Goal: Task Accomplishment & Management: Use online tool/utility

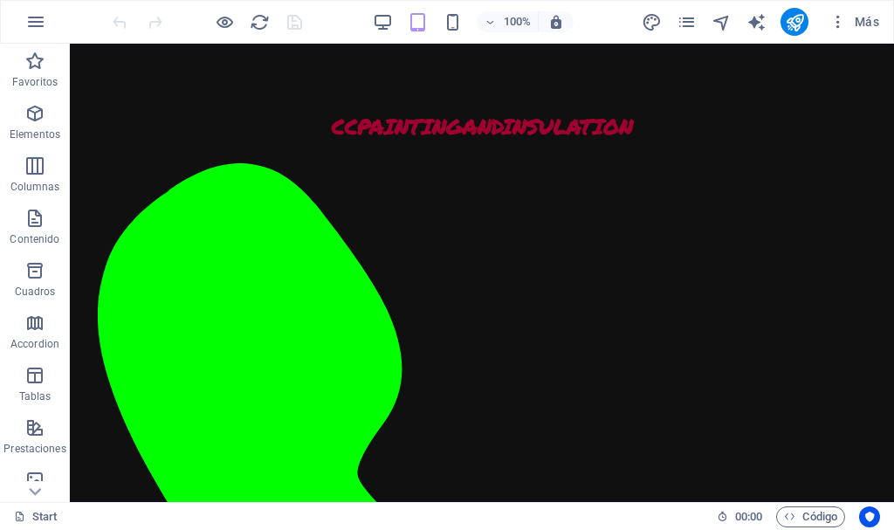
scroll to position [579, 0]
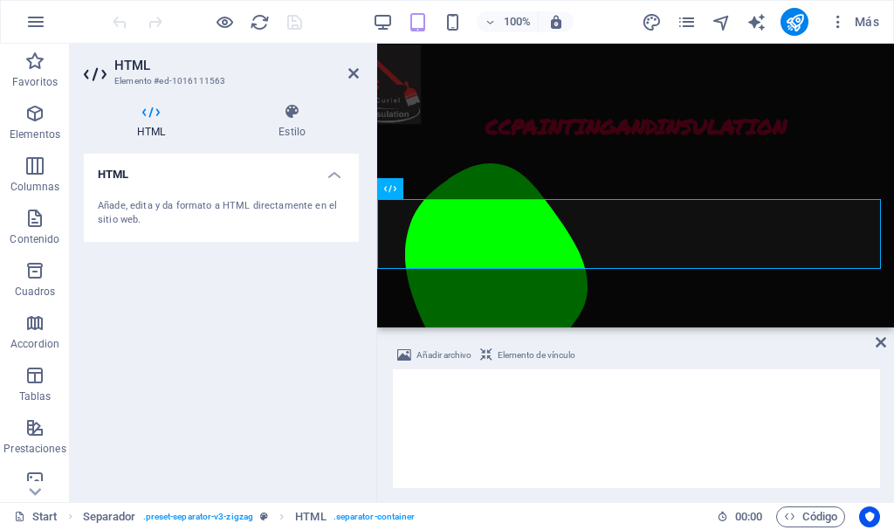
scroll to position [766, 0]
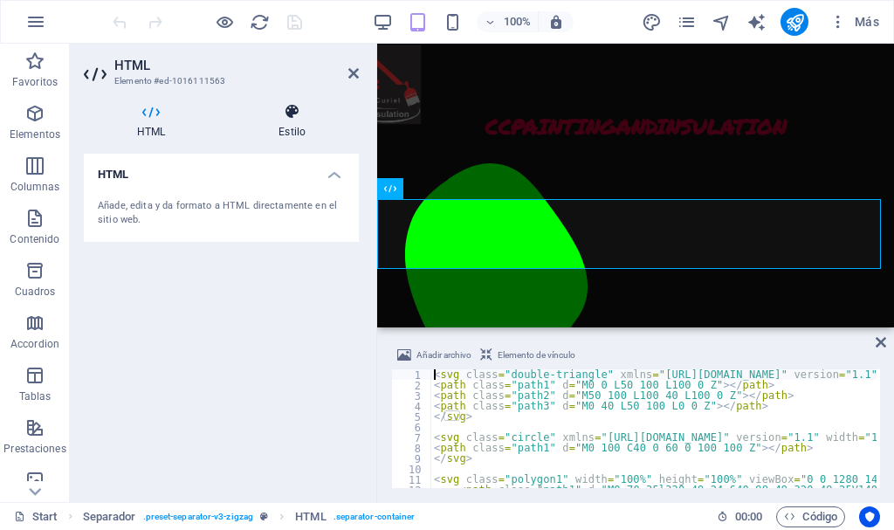
click at [292, 119] on icon at bounding box center [292, 111] width 134 height 17
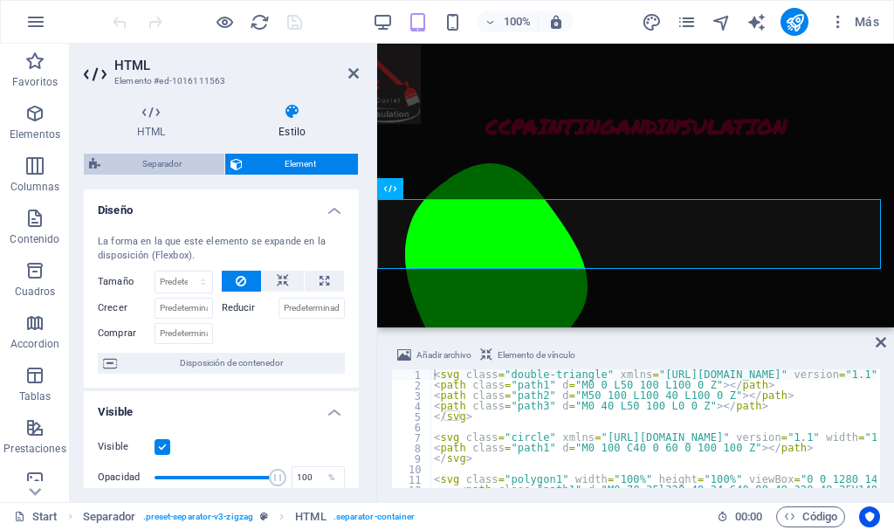
click at [182, 165] on span "Separador" at bounding box center [162, 164] width 113 height 21
select select "zigzag"
select select "rem"
select select "preset-separator-v3-zigzag"
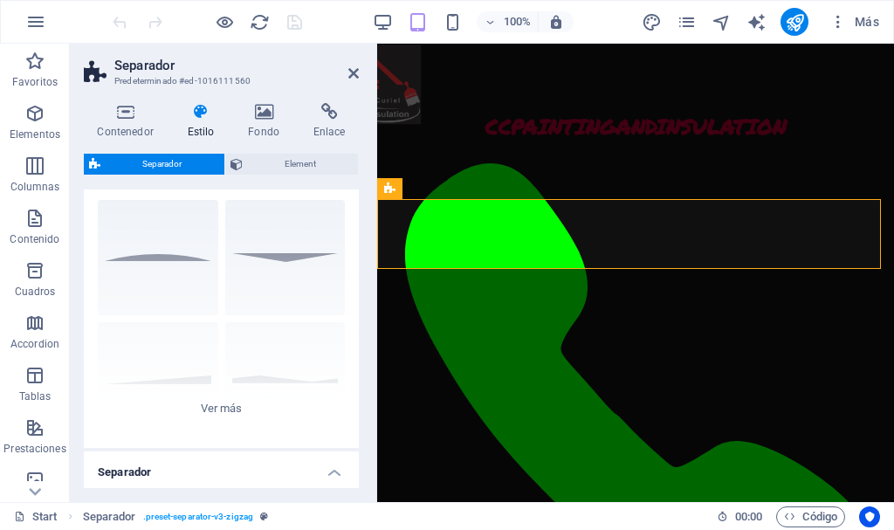
scroll to position [0, 0]
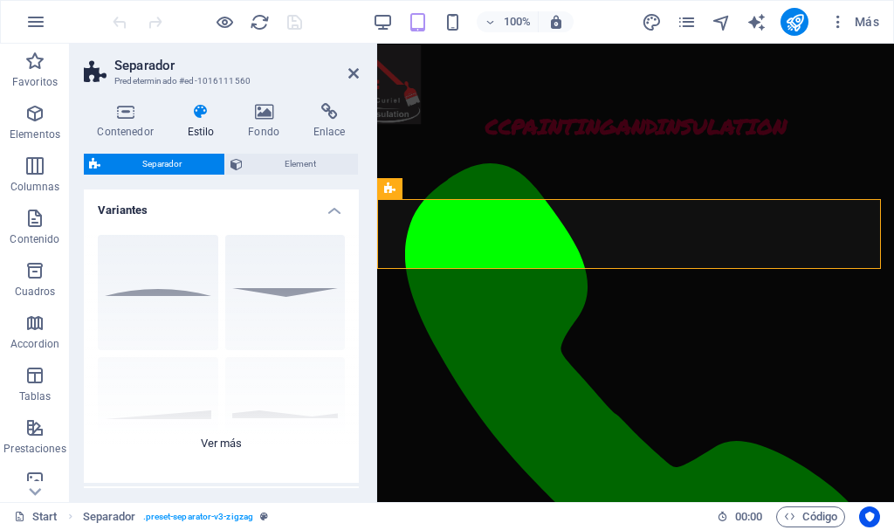
drag, startPoint x: 359, startPoint y: 235, endPoint x: 354, endPoint y: 322, distance: 87.4
click at [354, 322] on div "Contenedor Estilo Fondo Enlace Tamaño Altura Predeterminado px rem % vh vw Alto…" at bounding box center [221, 295] width 303 height 413
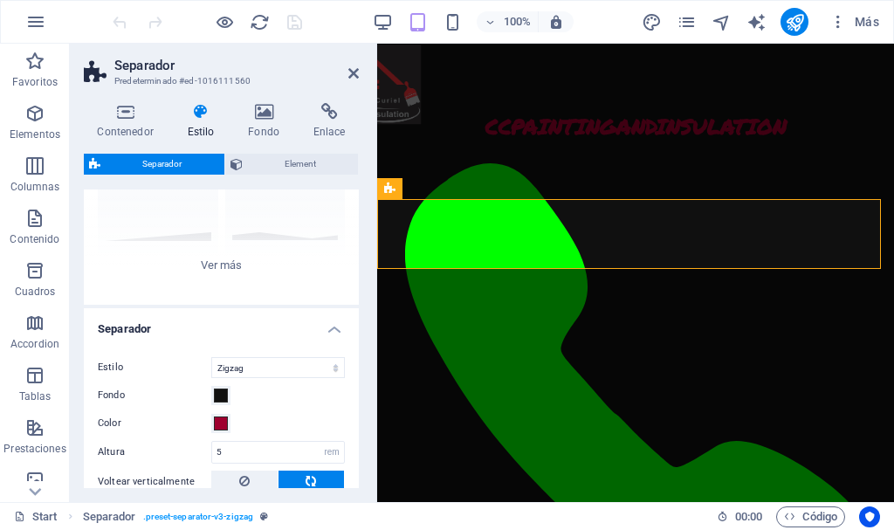
scroll to position [271, 0]
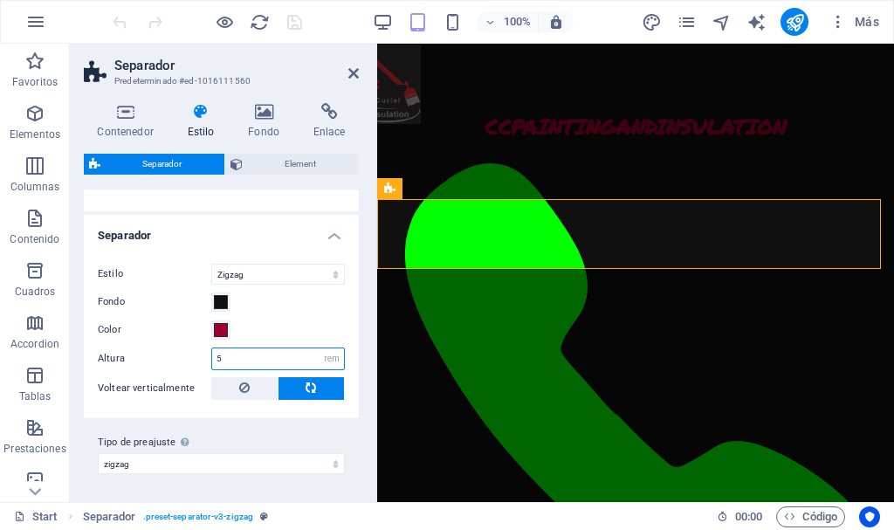
click at [250, 359] on input "5" at bounding box center [278, 358] width 132 height 21
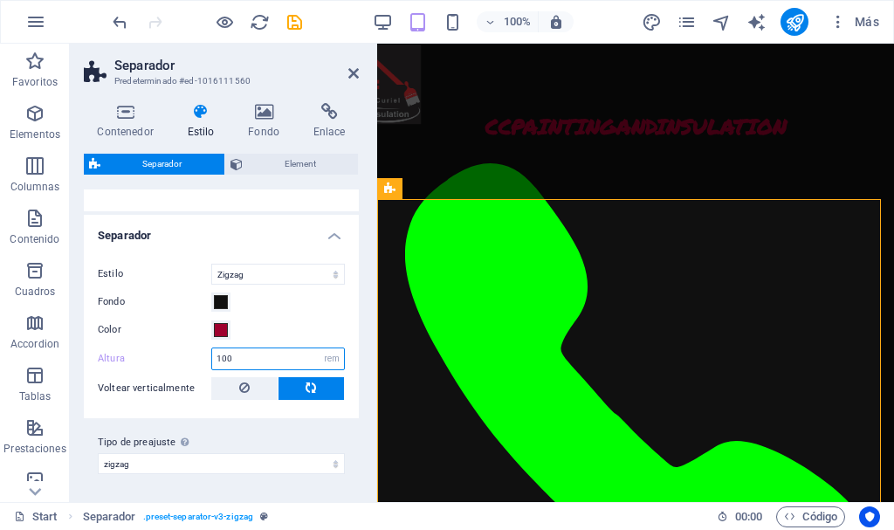
click at [252, 361] on input "100" at bounding box center [278, 358] width 132 height 21
drag, startPoint x: 252, startPoint y: 361, endPoint x: 167, endPoint y: 353, distance: 86.0
click at [167, 353] on div "Altura 100 rem px vh vw" at bounding box center [221, 358] width 247 height 23
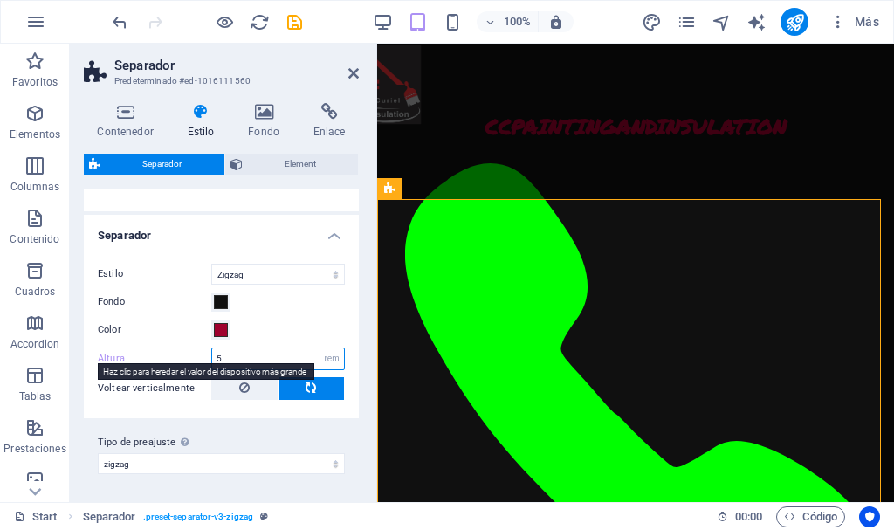
type input "5"
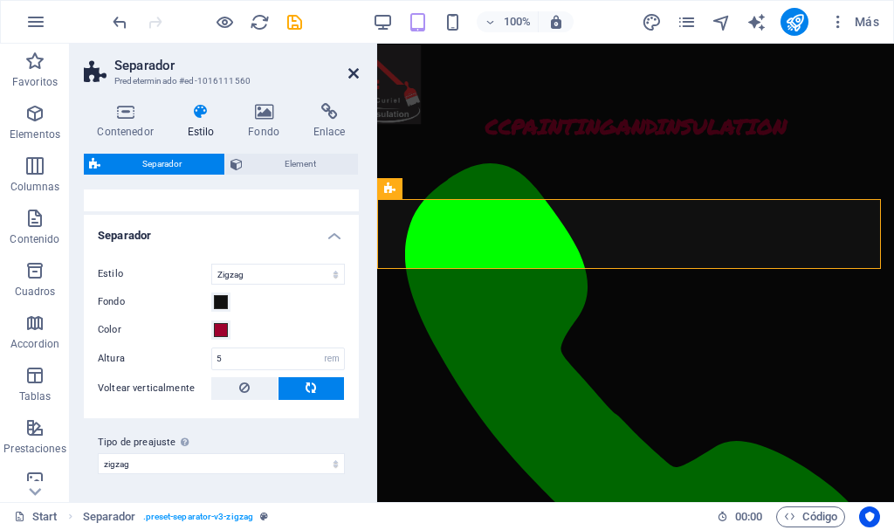
click at [353, 74] on icon at bounding box center [353, 73] width 10 height 14
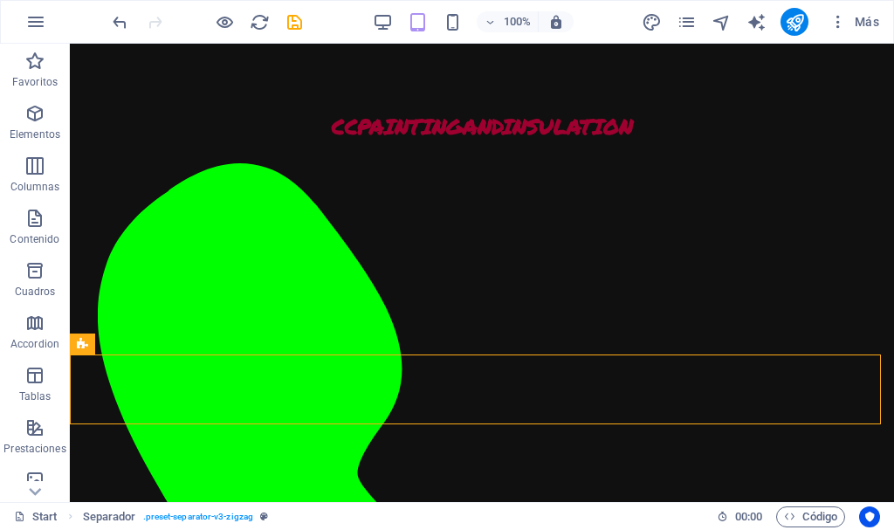
scroll to position [353, 0]
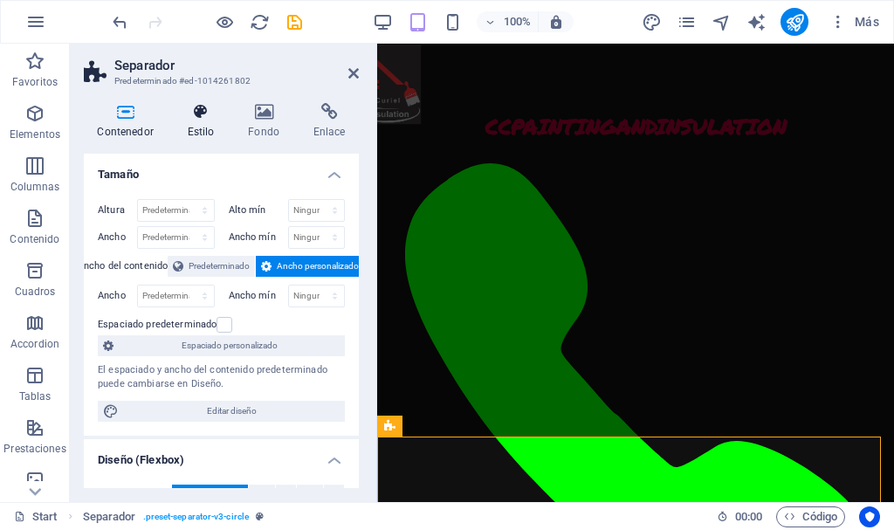
click at [202, 115] on icon at bounding box center [201, 111] width 54 height 17
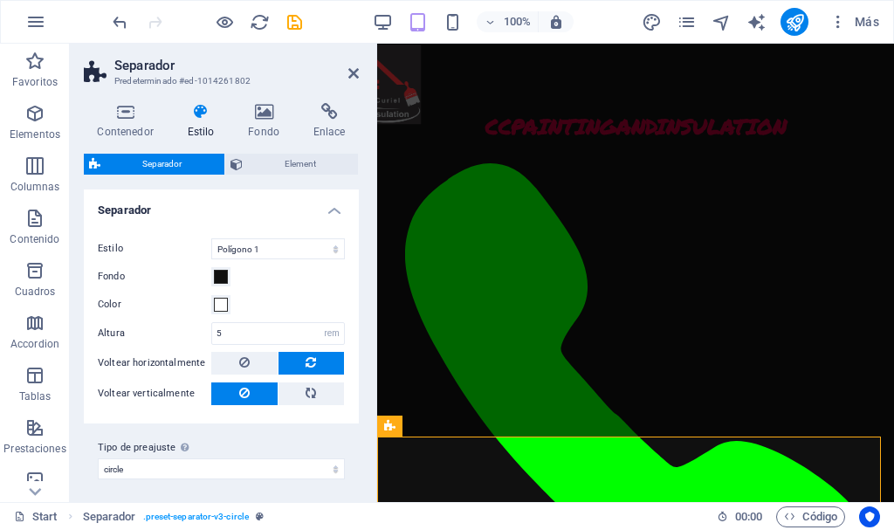
scroll to position [302, 0]
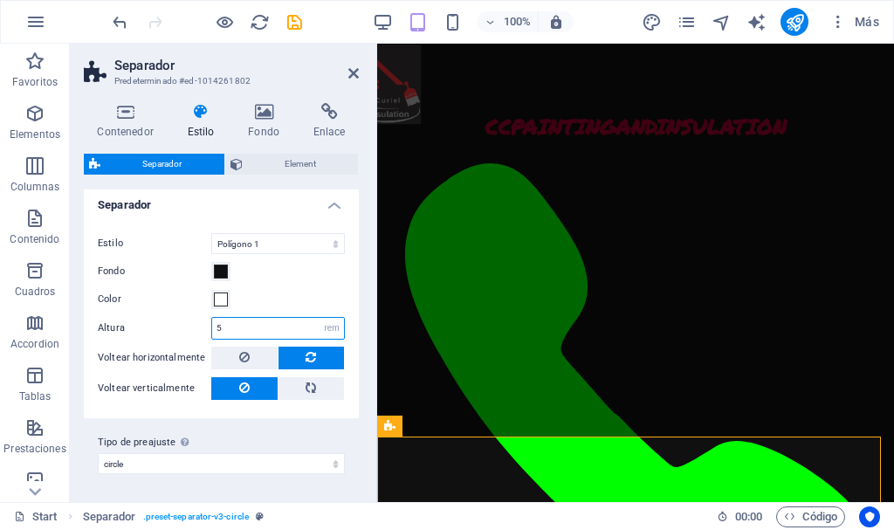
drag, startPoint x: 245, startPoint y: 330, endPoint x: 163, endPoint y: 330, distance: 82.0
click at [163, 330] on div "Altura 5 rem px vh vw" at bounding box center [221, 328] width 247 height 23
type input "20"
click at [356, 72] on icon at bounding box center [353, 73] width 10 height 14
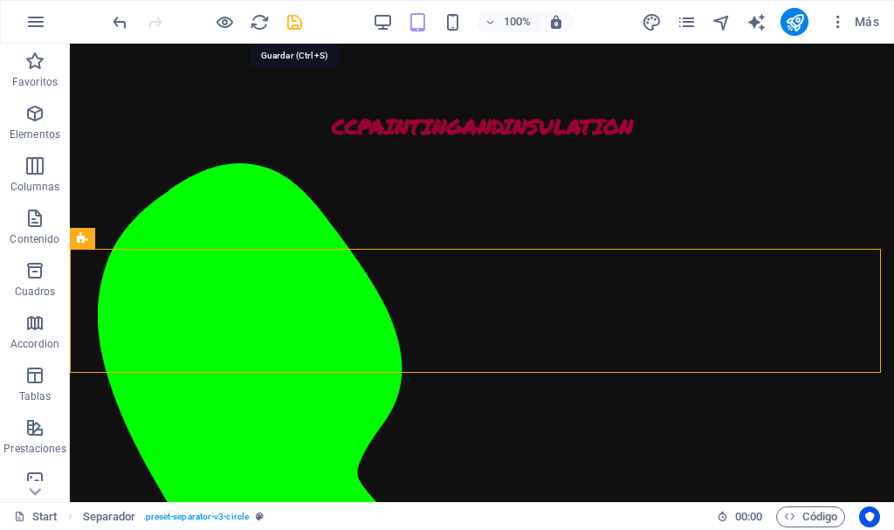
click at [293, 26] on icon "save" at bounding box center [294, 22] width 20 height 20
checkbox input "false"
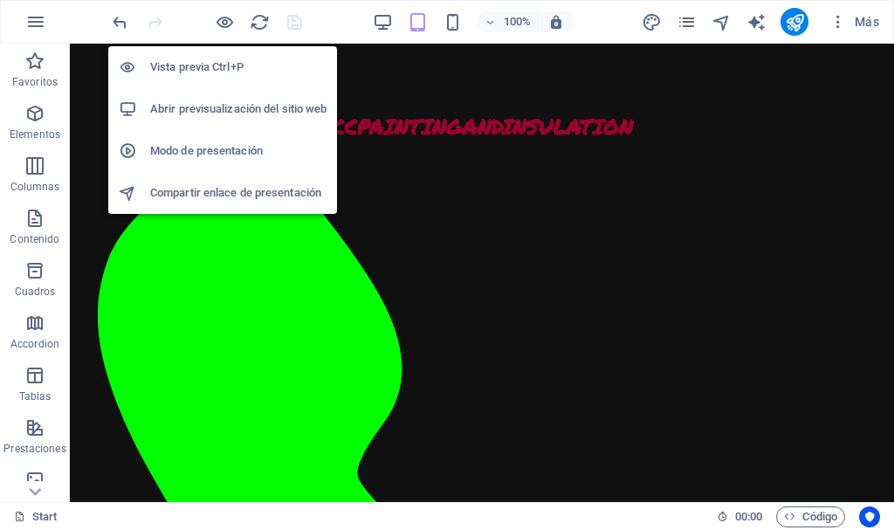
click at [242, 105] on h6 "Abrir previsualización del sitio web" at bounding box center [238, 109] width 176 height 21
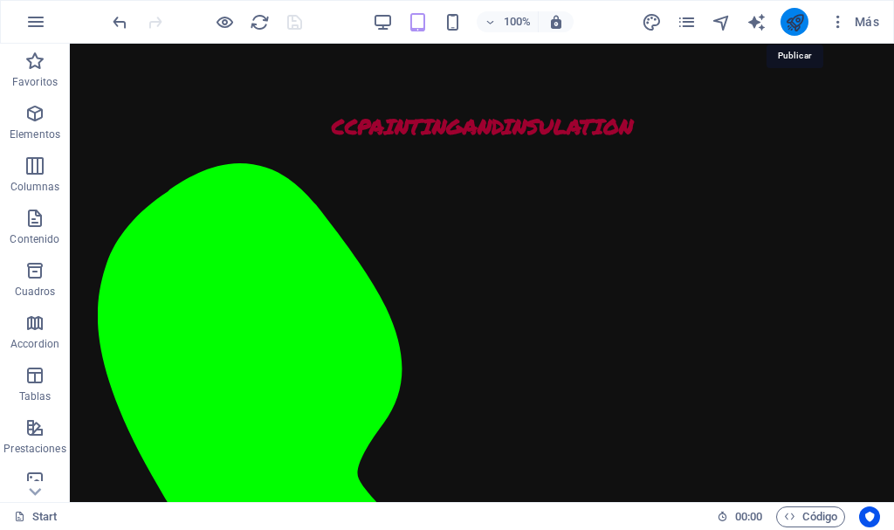
click at [795, 22] on icon "publish" at bounding box center [794, 22] width 20 height 20
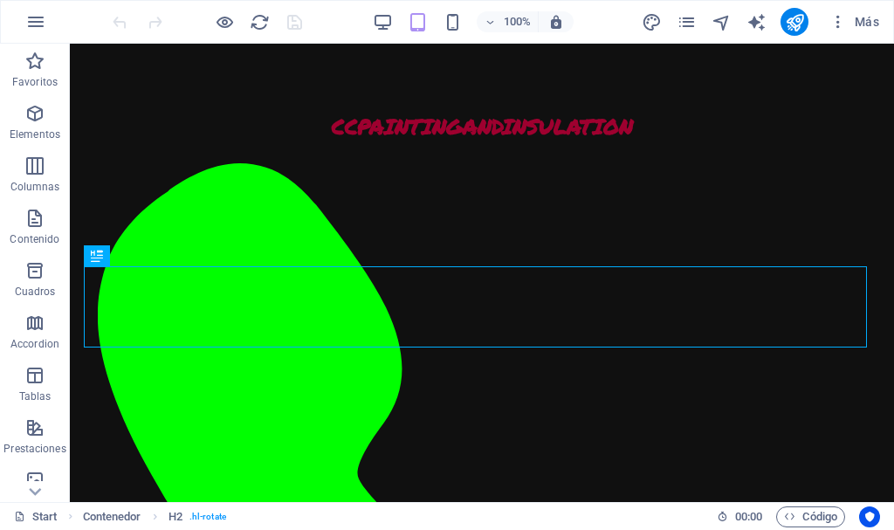
scroll to position [651, 0]
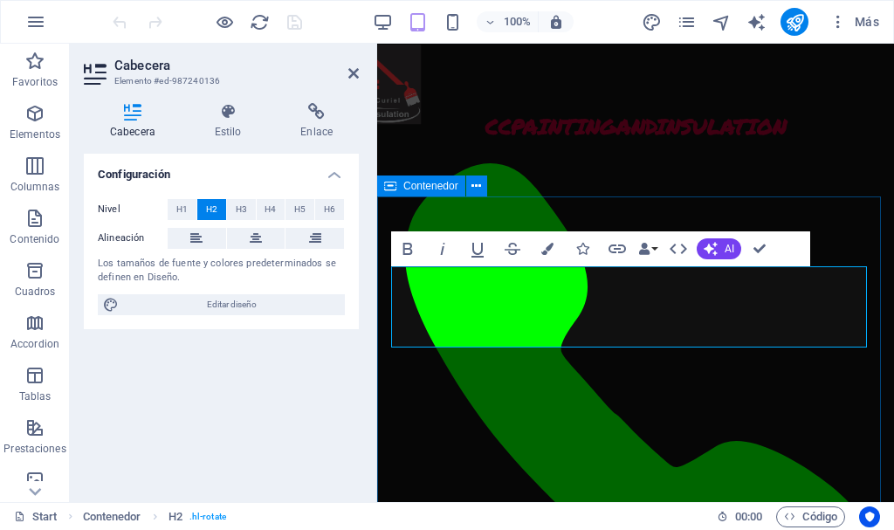
scroll to position [839, 0]
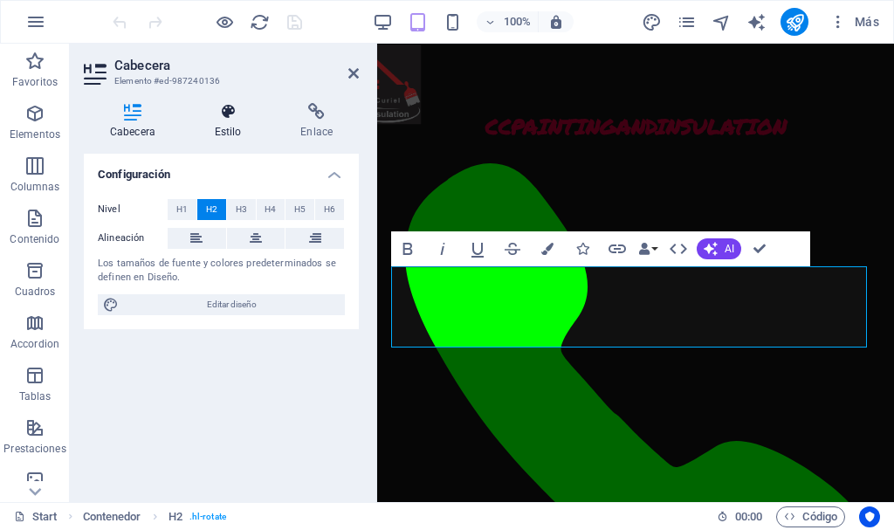
click at [232, 117] on icon at bounding box center [227, 111] width 79 height 17
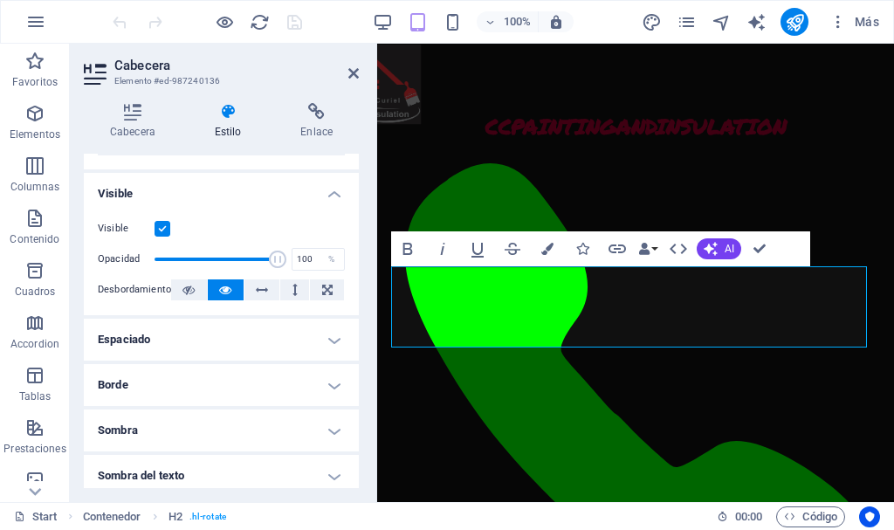
scroll to position [243, 0]
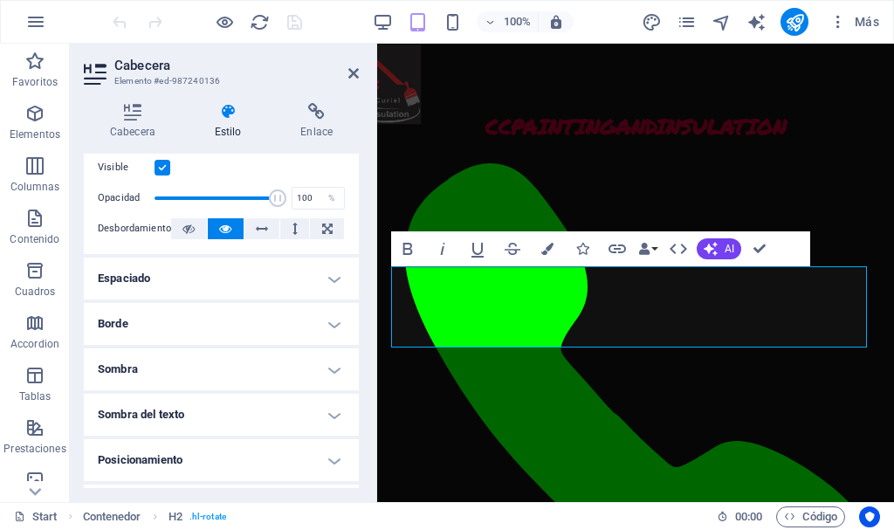
click at [330, 280] on h4 "Espaciado" at bounding box center [221, 278] width 275 height 42
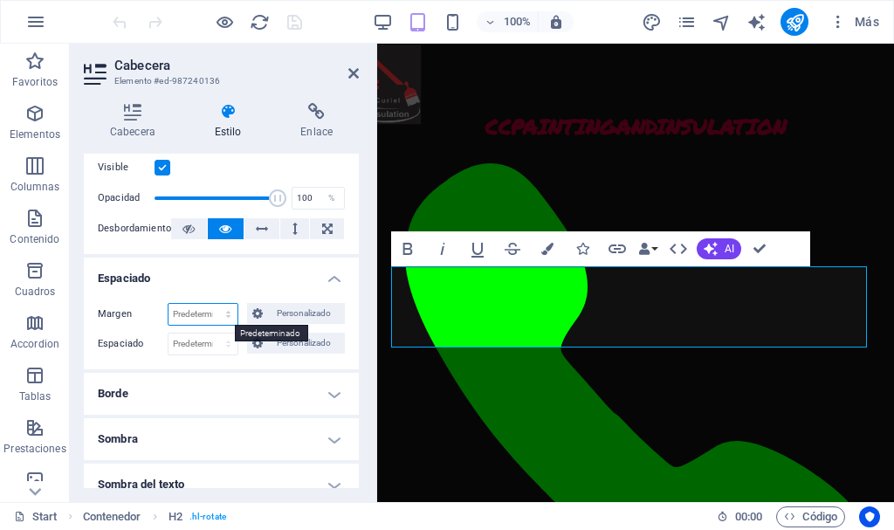
click at [202, 315] on select "Predeterminado automático px % rem vw vh Personalizado" at bounding box center [202, 314] width 69 height 21
select select "px"
click at [210, 304] on select "Predeterminado automático px % rem vw vh Personalizado" at bounding box center [202, 314] width 69 height 21
type input "0"
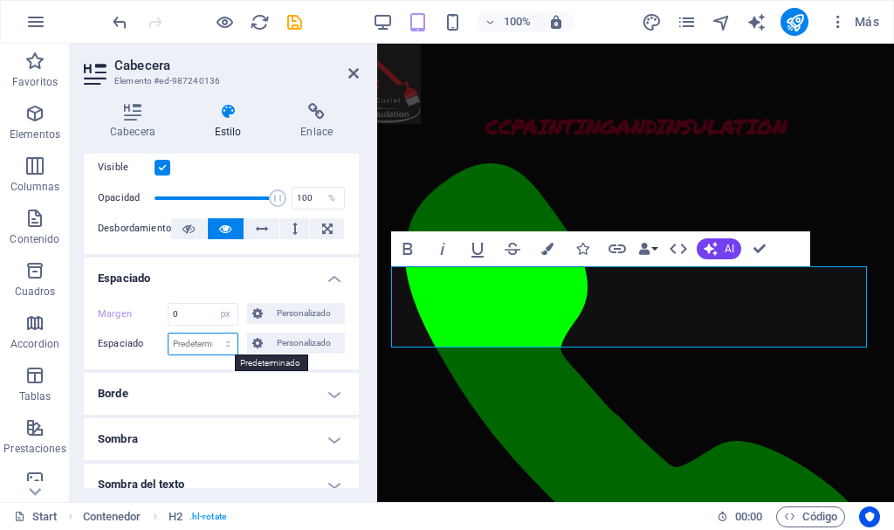
click at [203, 339] on select "Predeterminado px rem % vh vw Personalizado" at bounding box center [202, 343] width 69 height 21
select select "px"
click at [210, 333] on select "Predeterminado px rem % vh vw Personalizado" at bounding box center [202, 343] width 69 height 21
type input "0"
click at [202, 346] on input "0" at bounding box center [202, 343] width 69 height 21
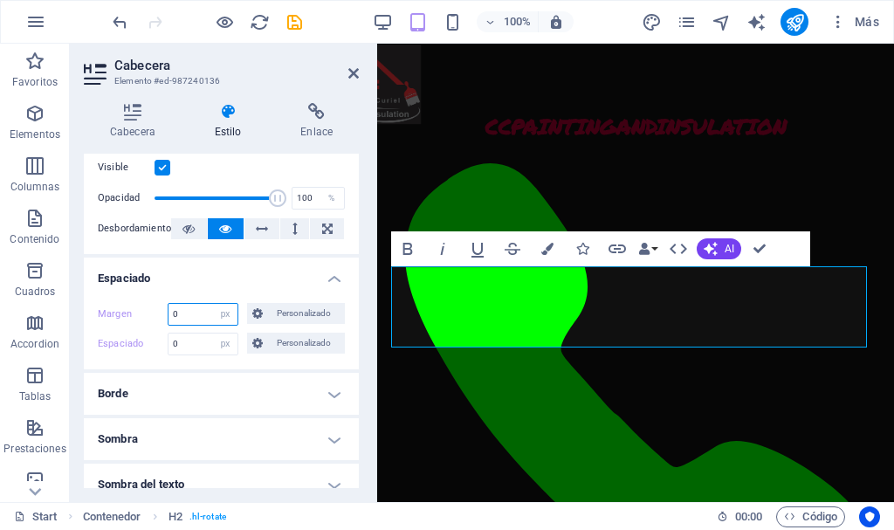
click at [198, 317] on input "0" at bounding box center [202, 314] width 69 height 21
type input "-10"
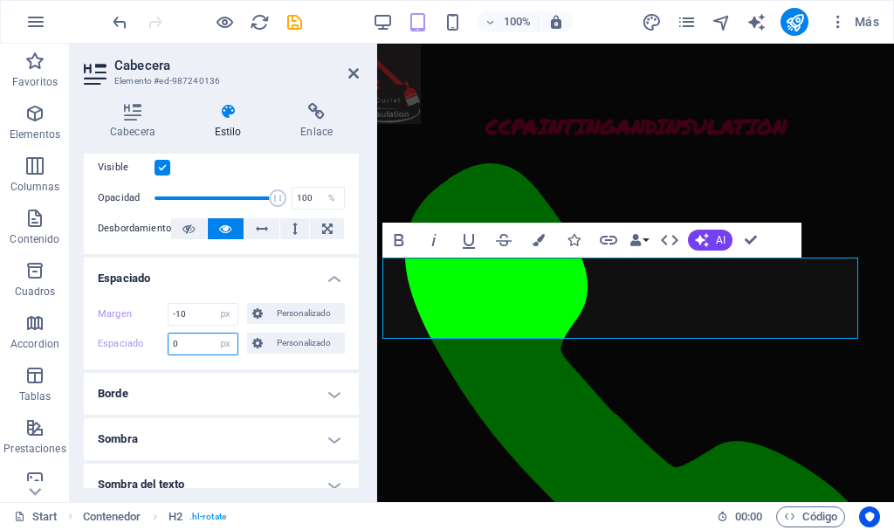
click at [194, 344] on input "0" at bounding box center [202, 343] width 69 height 21
type input "10"
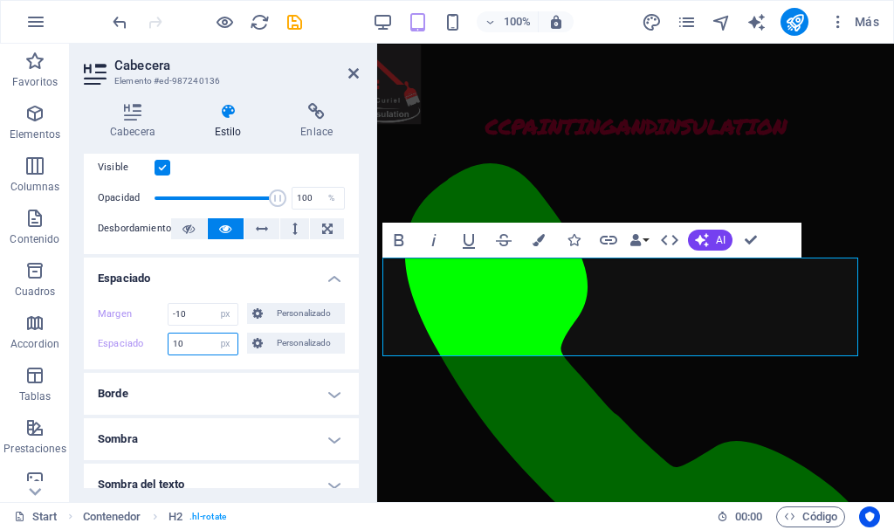
drag, startPoint x: 193, startPoint y: 344, endPoint x: 145, endPoint y: 342, distance: 48.0
click at [145, 342] on div "Espaciado 10 Predeterminado px rem % vh vw Personalizado Personalizado" at bounding box center [221, 343] width 247 height 23
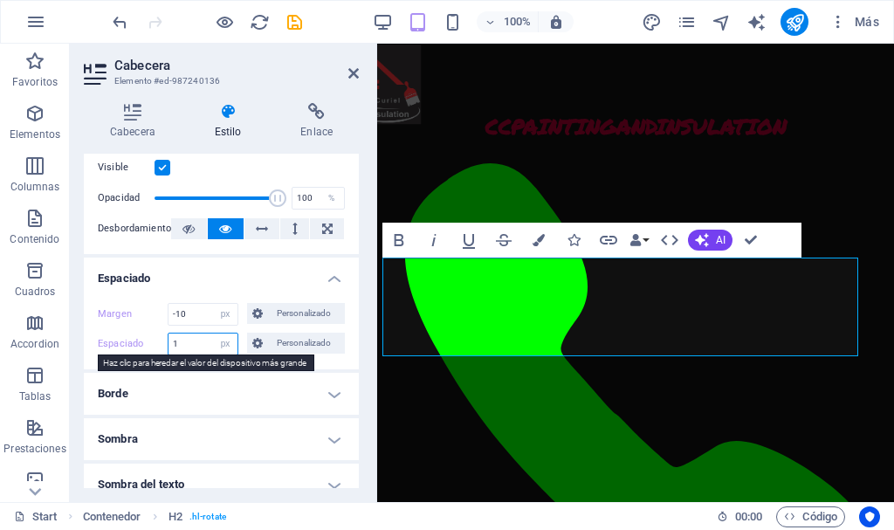
type input "10"
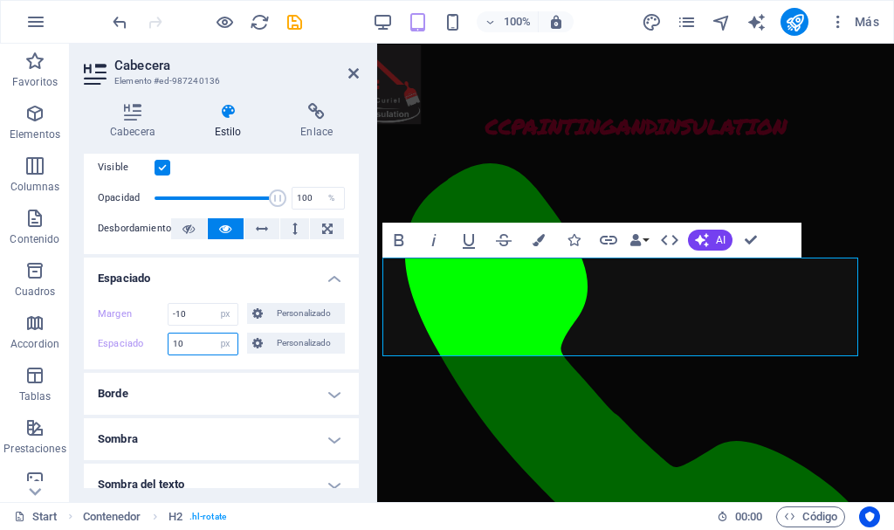
drag, startPoint x: 188, startPoint y: 345, endPoint x: 129, endPoint y: 347, distance: 59.4
click at [129, 347] on div "Espaciado 10 Predeterminado px rem % vh vw Personalizado Personalizado" at bounding box center [221, 343] width 247 height 23
type input "1"
type input "5"
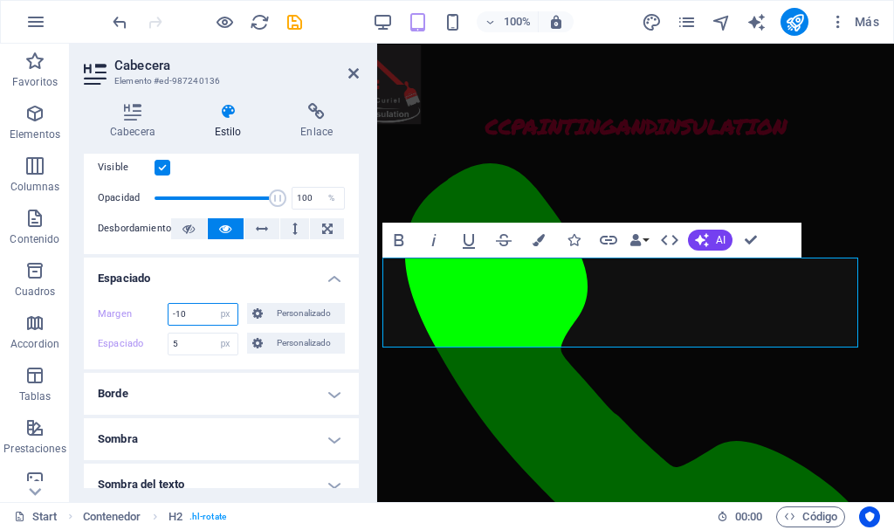
click at [198, 313] on input "-10" at bounding box center [202, 314] width 69 height 21
drag, startPoint x: 198, startPoint y: 313, endPoint x: 108, endPoint y: 313, distance: 89.9
click at [108, 313] on div "Margen -10 Predeterminado automático px % rem vw vh Personalizado Personalizado" at bounding box center [221, 314] width 247 height 23
type input "-50"
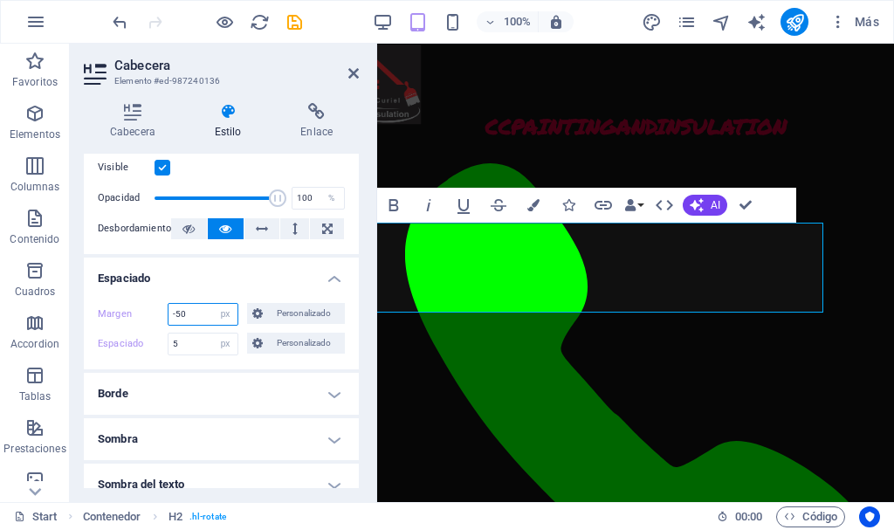
drag, startPoint x: 195, startPoint y: 316, endPoint x: 135, endPoint y: 312, distance: 59.5
click at [135, 312] on div "Margen -50 Predeterminado automático px % rem vw vh Personalizado Personalizado" at bounding box center [221, 314] width 247 height 23
type input "-10"
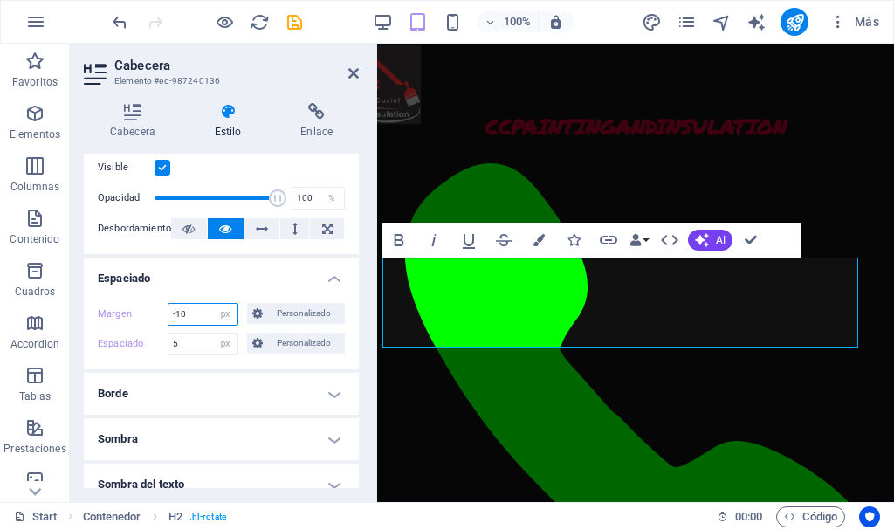
drag, startPoint x: 189, startPoint y: 312, endPoint x: 143, endPoint y: 312, distance: 46.3
click at [143, 312] on div "Margen -10 Predeterminado automático px % rem vw vh Personalizado Personalizado" at bounding box center [221, 314] width 247 height 23
type input "-50"
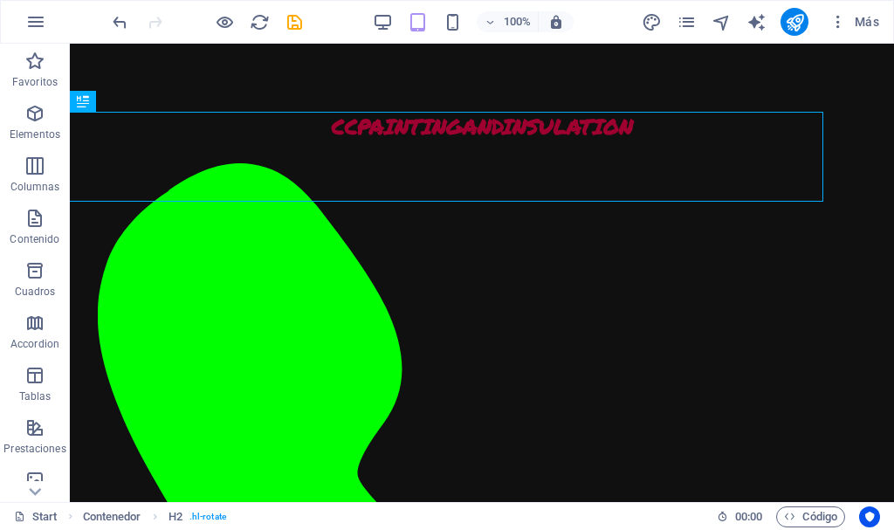
scroll to position [649, 0]
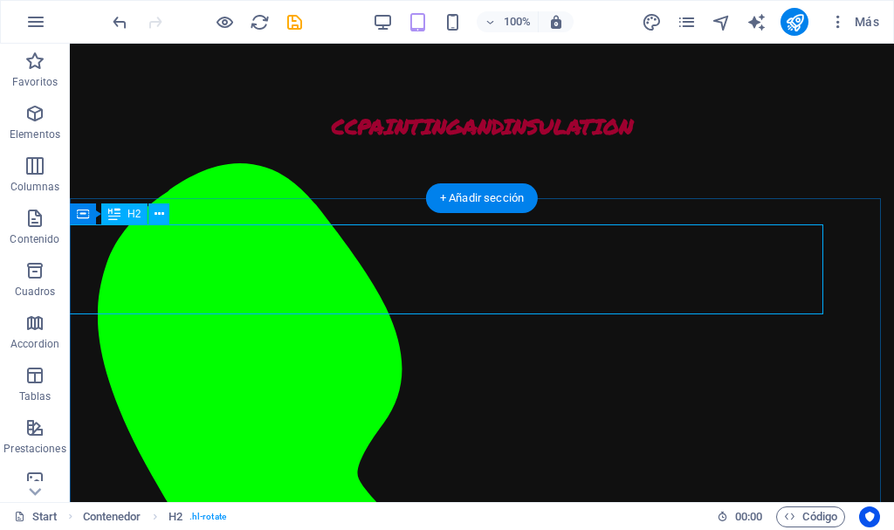
select select "px"
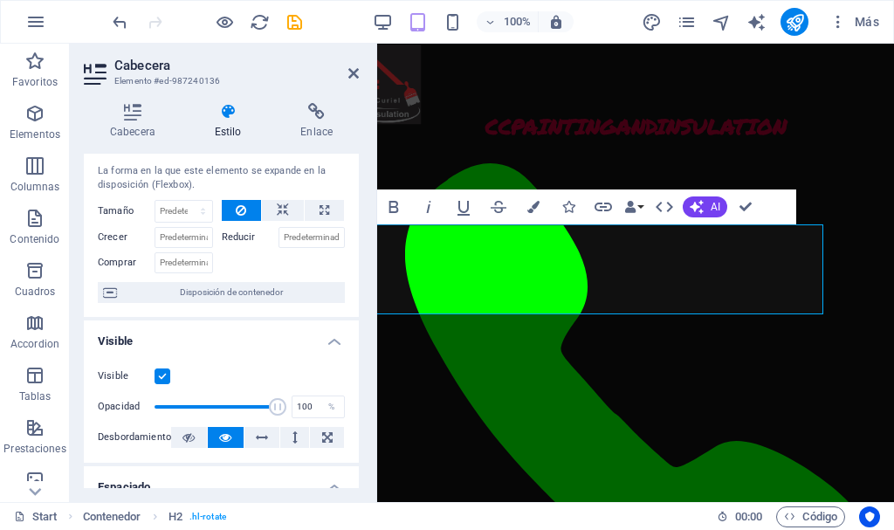
scroll to position [31, 0]
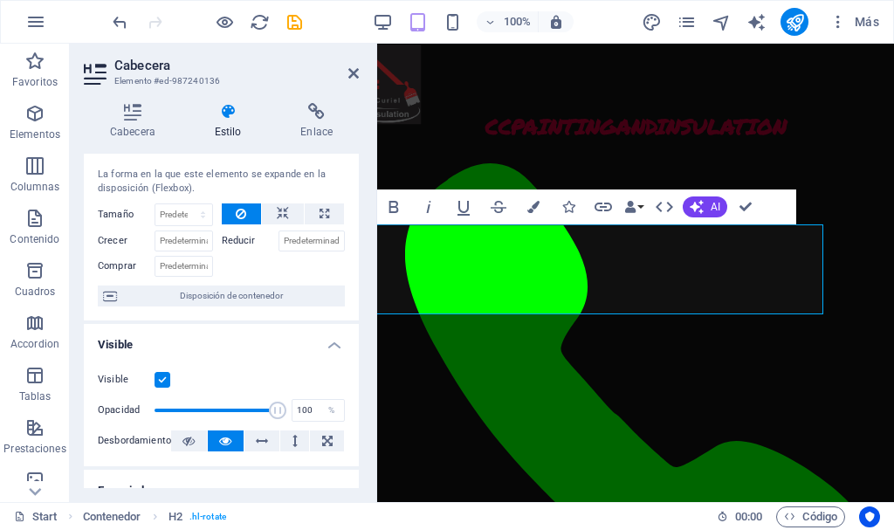
click at [353, 209] on div "La forma en la que este elemento se expande en la disposición (Flexbox). Tamaño…" at bounding box center [221, 237] width 275 height 167
click at [132, 120] on icon at bounding box center [133, 111] width 98 height 17
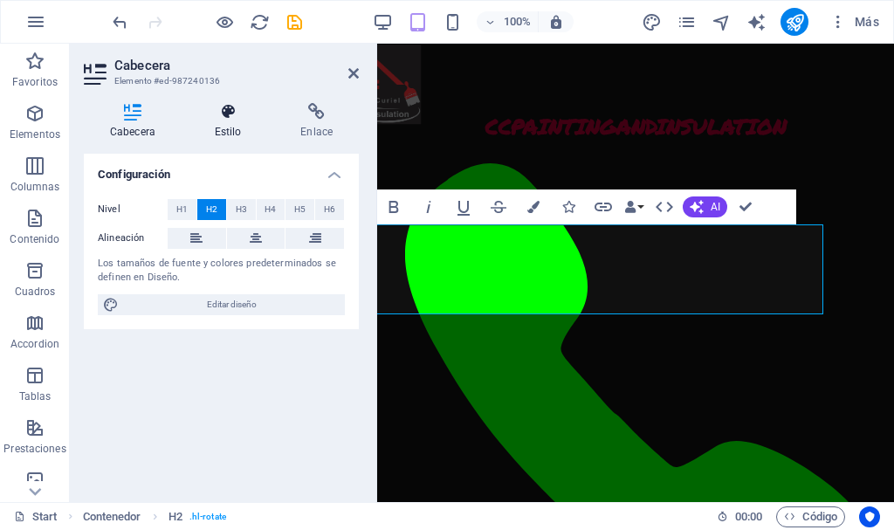
click at [231, 117] on icon at bounding box center [227, 111] width 79 height 17
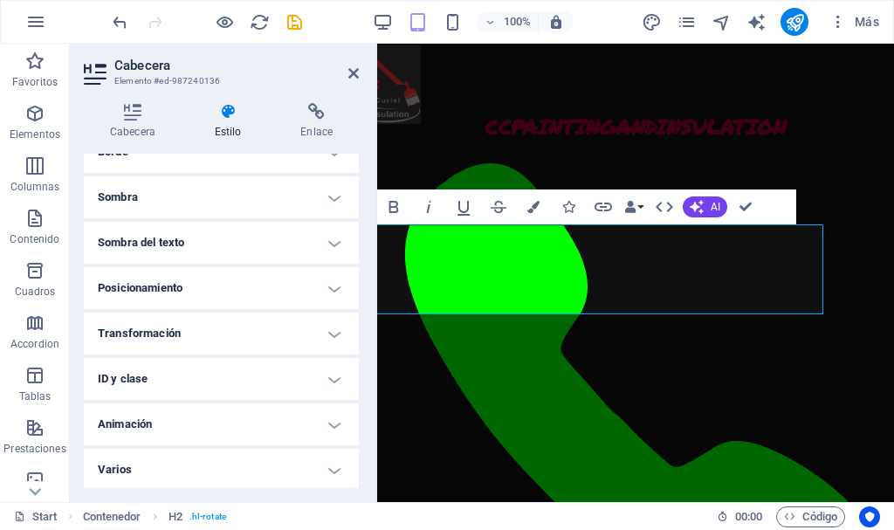
scroll to position [488, 0]
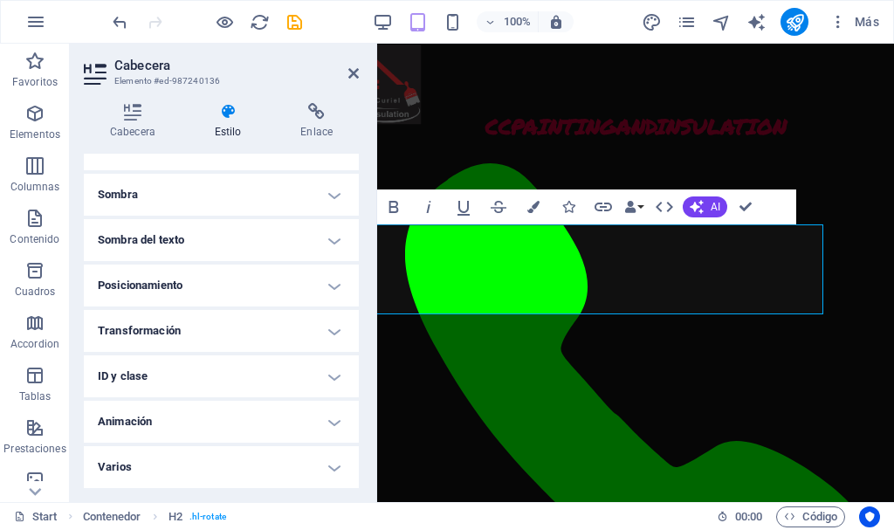
click at [331, 281] on h4 "Posicionamiento" at bounding box center [221, 285] width 275 height 42
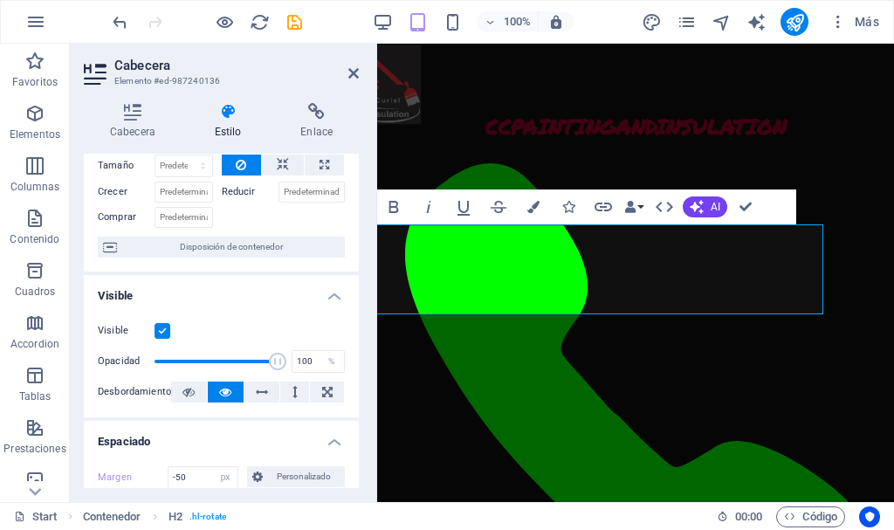
scroll to position [0, 0]
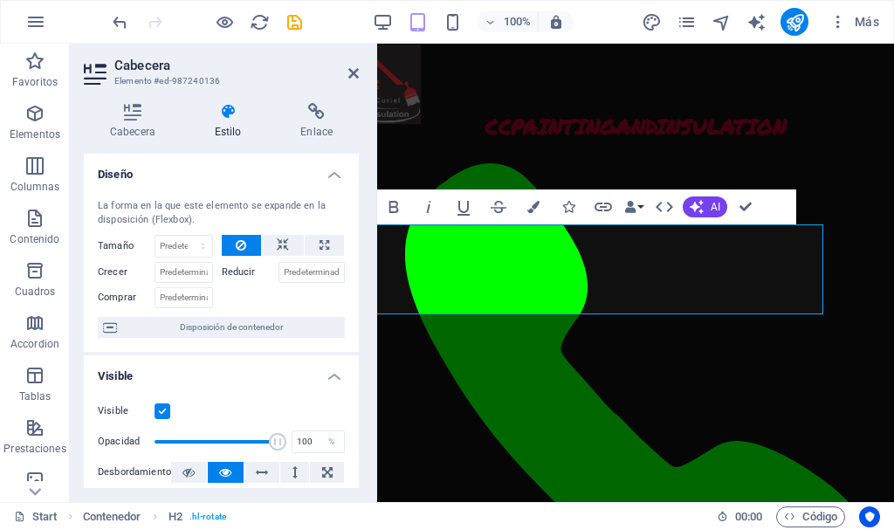
click at [328, 172] on h4 "Diseño" at bounding box center [221, 169] width 275 height 31
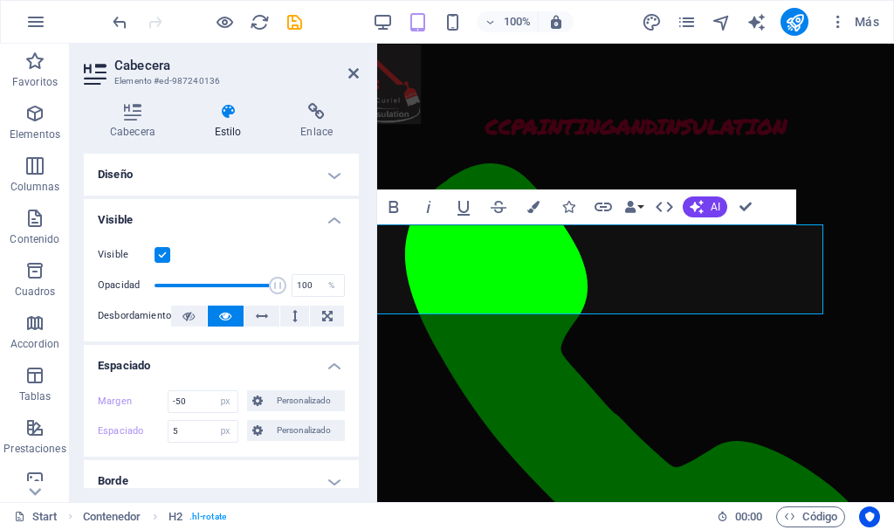
click at [335, 216] on h4 "Visible" at bounding box center [221, 214] width 275 height 31
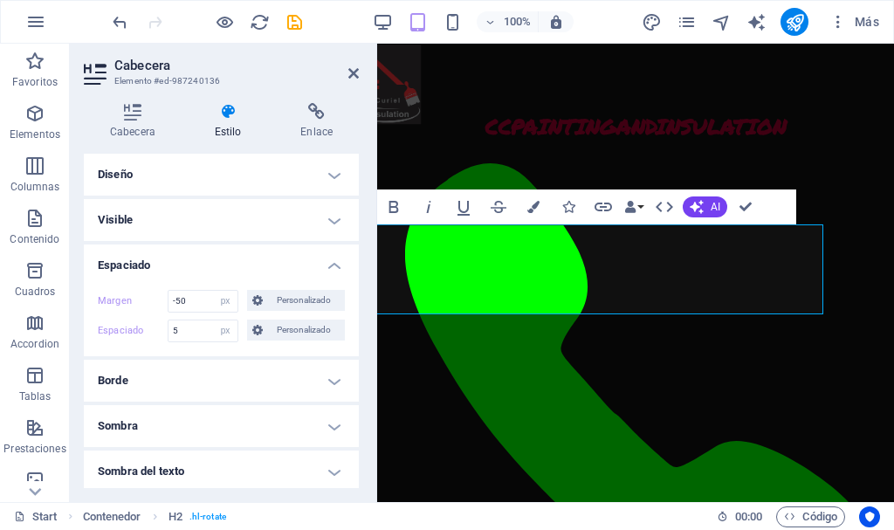
click at [329, 261] on h4 "Espaciado" at bounding box center [221, 259] width 275 height 31
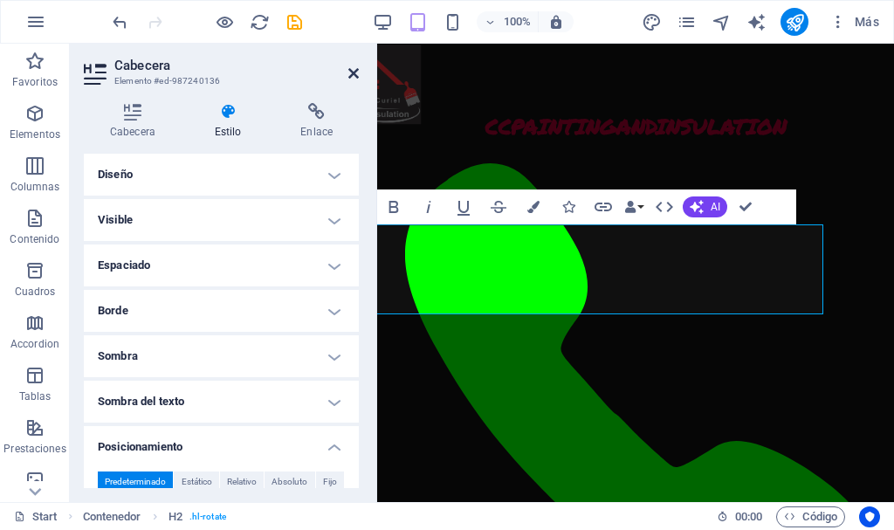
click at [354, 72] on icon at bounding box center [353, 73] width 10 height 14
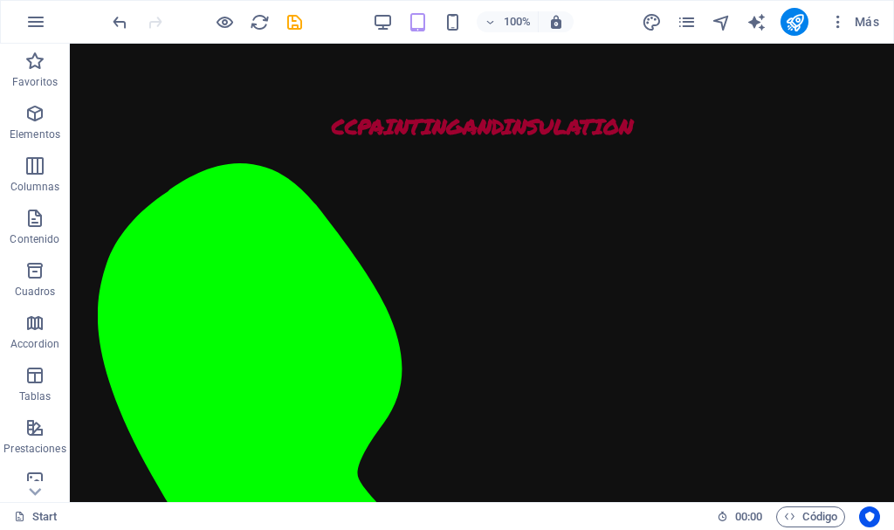
scroll to position [395, 0]
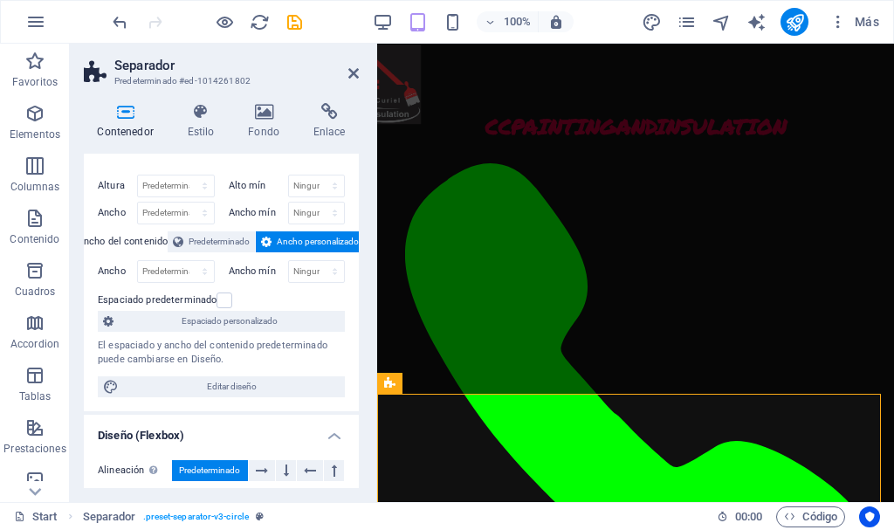
scroll to position [0, 0]
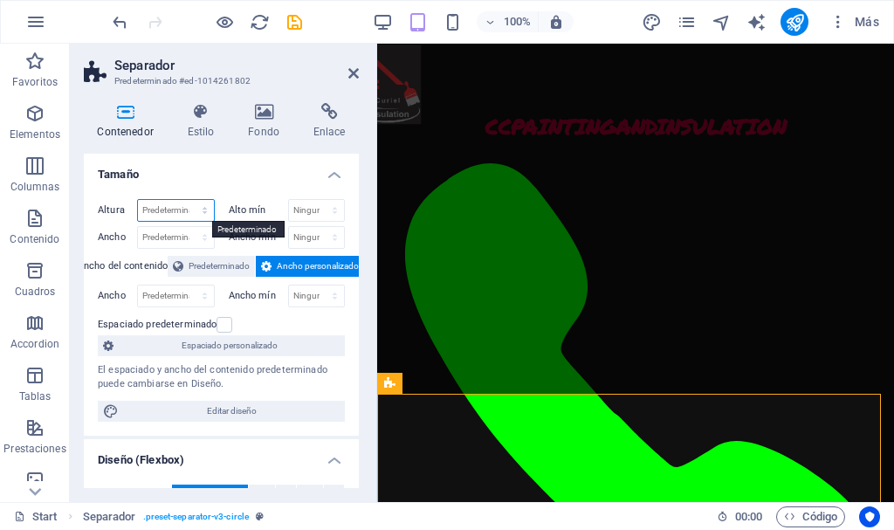
click at [175, 209] on select "Predeterminado px rem % vh vw" at bounding box center [176, 210] width 76 height 21
click at [121, 257] on label "Ancho del contenido" at bounding box center [123, 266] width 91 height 21
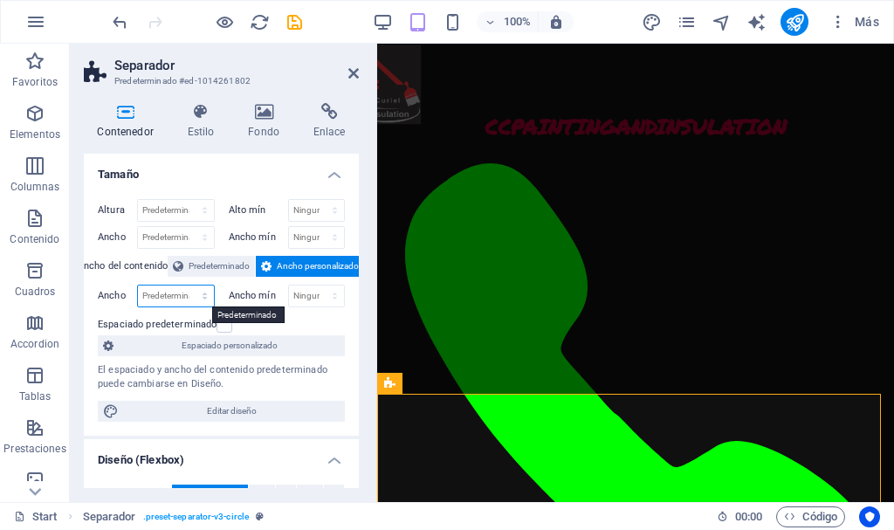
click at [203, 297] on select "Predeterminado px rem % em vh vw" at bounding box center [176, 295] width 76 height 21
select select "px"
click at [187, 285] on select "Predeterminado px rem % em vh vw" at bounding box center [176, 295] width 76 height 21
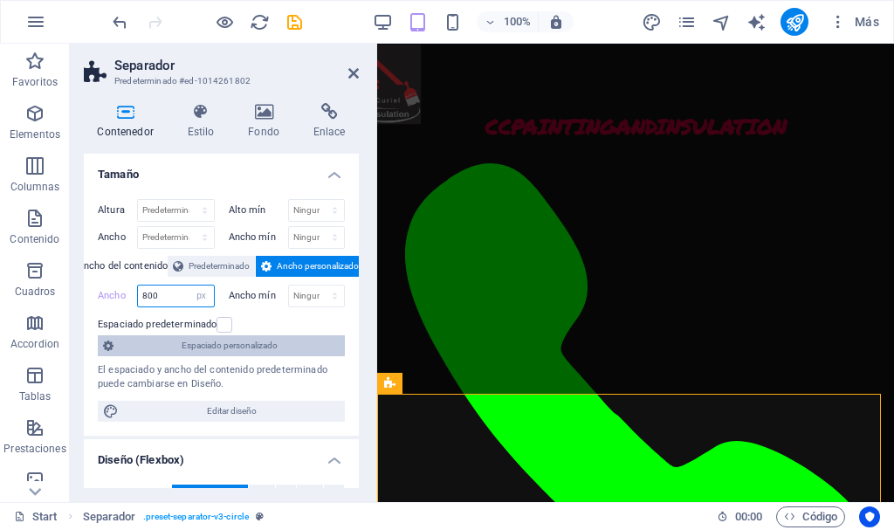
type input "800"
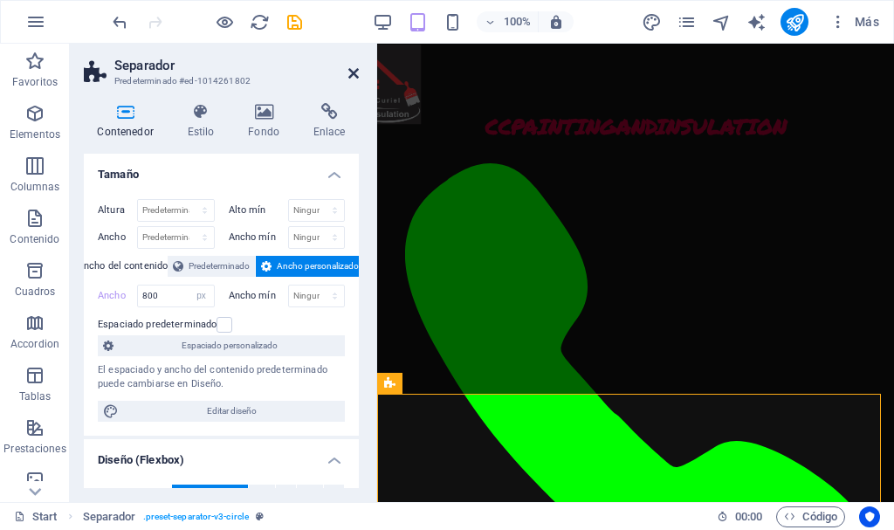
click at [355, 74] on icon at bounding box center [353, 73] width 10 height 14
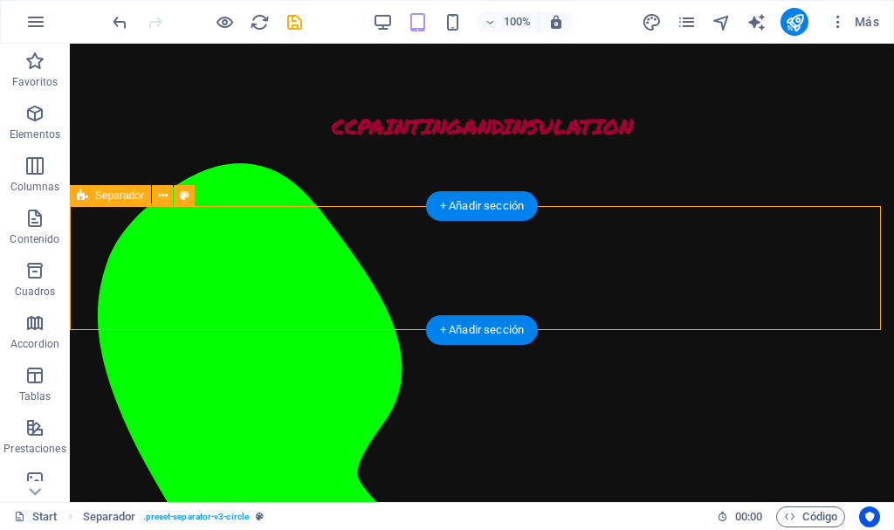
select select "px"
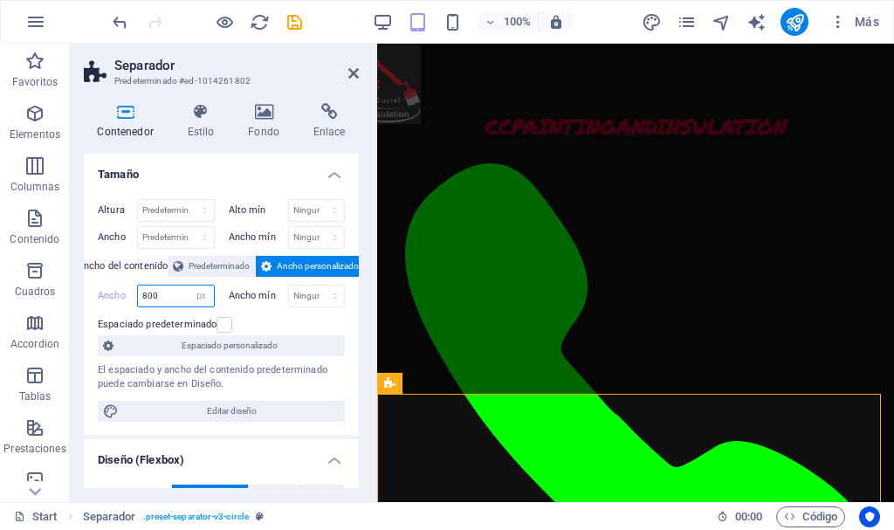
drag, startPoint x: 162, startPoint y: 298, endPoint x: 110, endPoint y: 287, distance: 53.4
click at [110, 287] on div "Ancho 800 Predeterminado px rem % em vh vw" at bounding box center [156, 295] width 117 height 23
type input "600"
click at [351, 72] on icon at bounding box center [353, 73] width 10 height 14
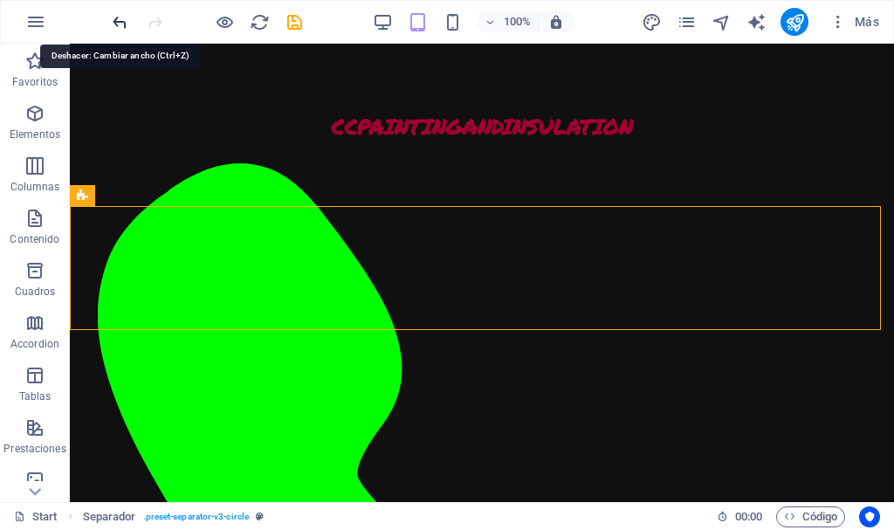
click at [120, 18] on icon "undo" at bounding box center [120, 22] width 20 height 20
click at [121, 21] on icon "undo" at bounding box center [120, 22] width 20 height 20
click at [154, 24] on icon "redo" at bounding box center [155, 22] width 20 height 20
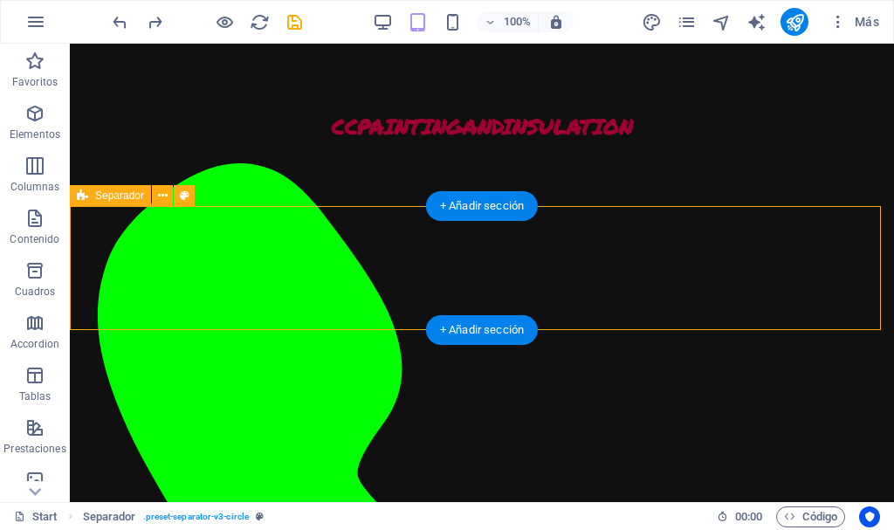
select select "px"
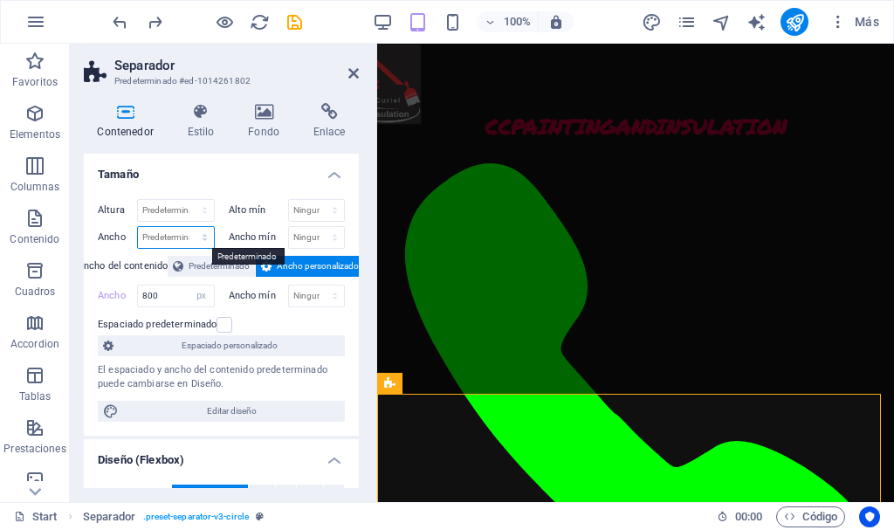
click at [200, 236] on select "Predeterminado px rem % em vh vw" at bounding box center [176, 237] width 76 height 21
select select "px"
click at [187, 227] on select "Predeterminado px rem % em vh vw" at bounding box center [176, 237] width 76 height 21
type input "800"
click at [356, 69] on icon at bounding box center [353, 73] width 10 height 14
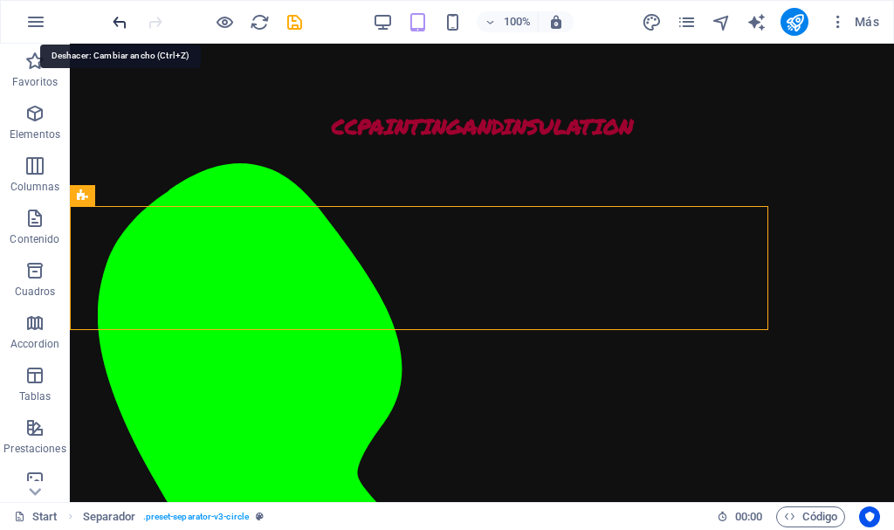
click at [121, 20] on icon "undo" at bounding box center [120, 22] width 20 height 20
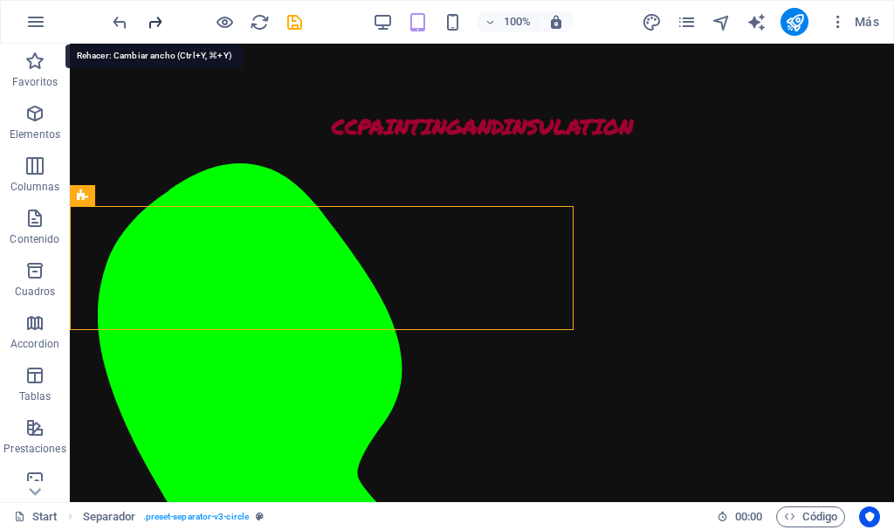
click at [155, 21] on icon "redo" at bounding box center [155, 22] width 20 height 20
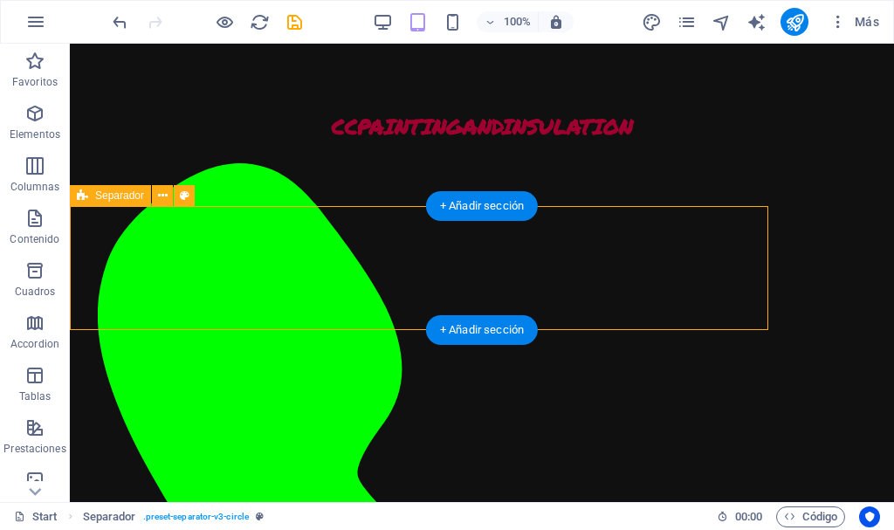
select select "px"
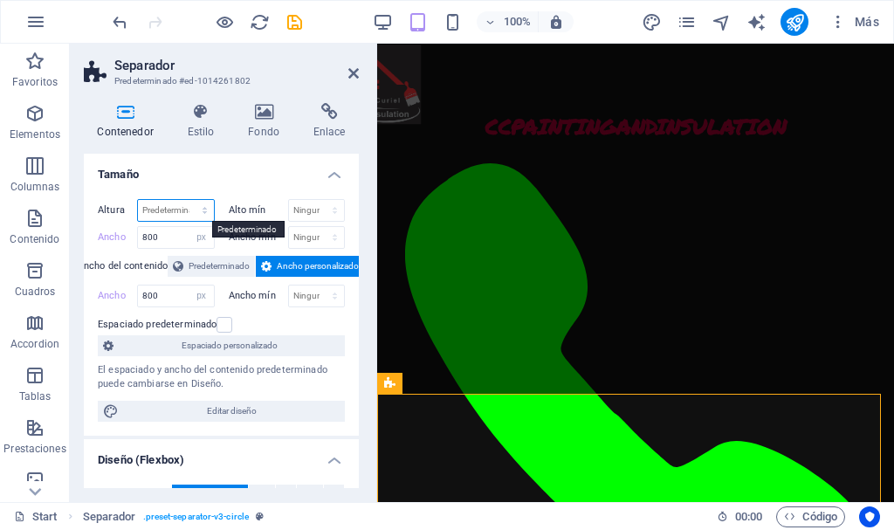
click at [180, 209] on select "Predeterminado px rem % vh vw" at bounding box center [176, 210] width 76 height 21
select select "px"
click at [187, 200] on select "Predeterminado px rem % vh vw" at bounding box center [176, 210] width 76 height 21
type input "400"
click at [350, 70] on icon at bounding box center [353, 73] width 10 height 14
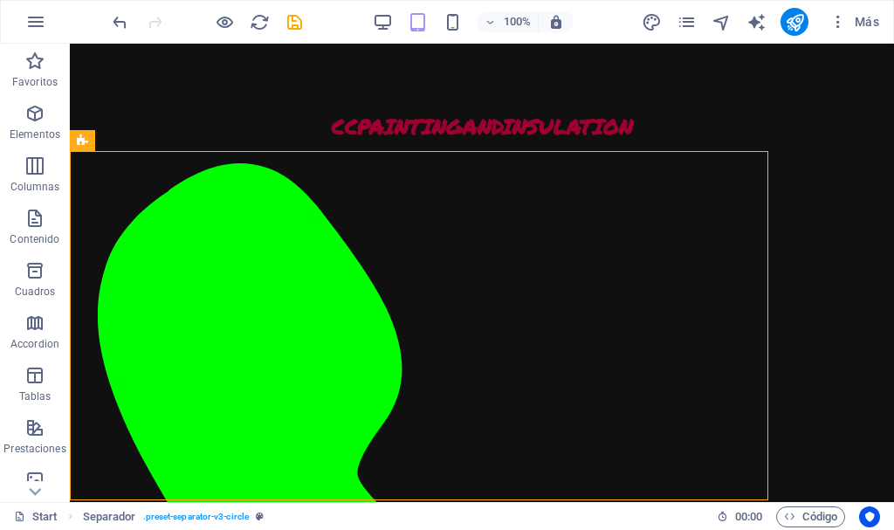
scroll to position [509, 0]
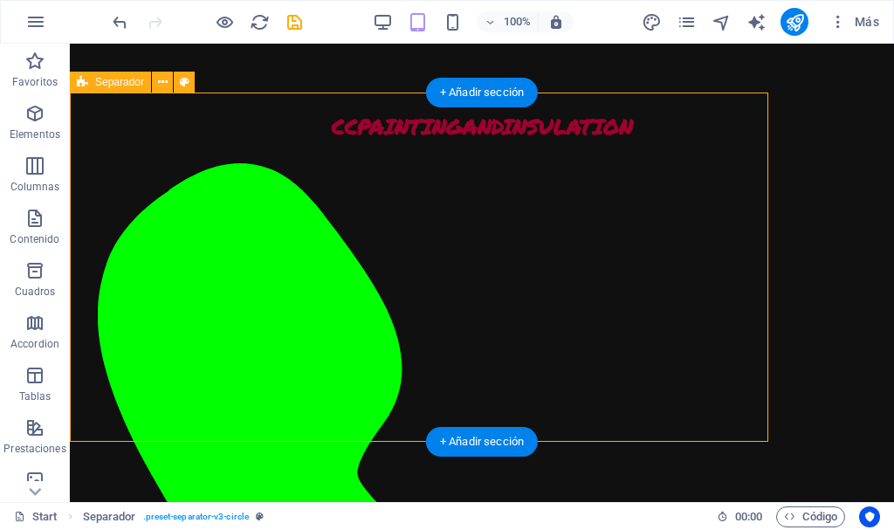
select select "px"
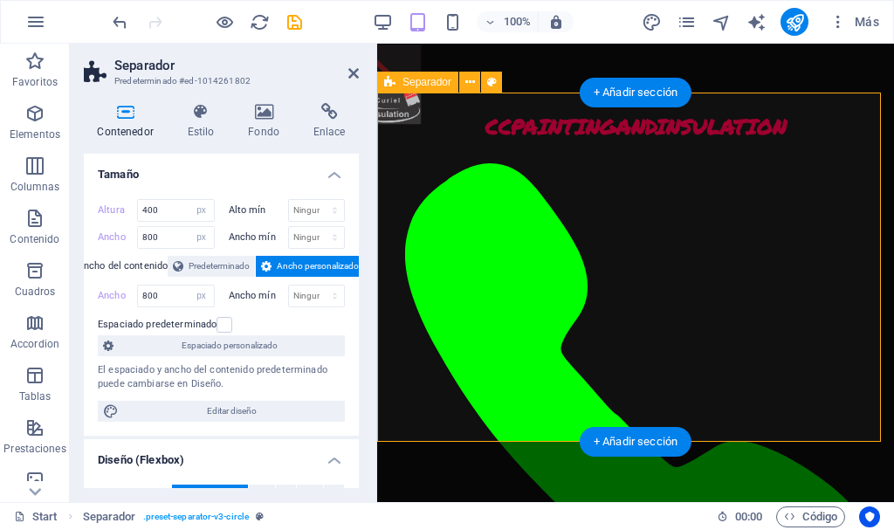
scroll to position [696, 0]
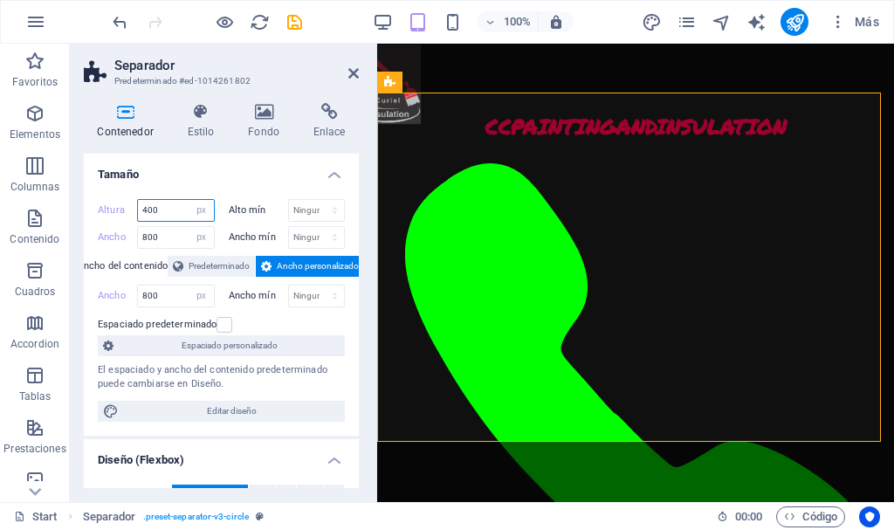
drag, startPoint x: 170, startPoint y: 213, endPoint x: 127, endPoint y: 209, distance: 43.8
click at [127, 209] on div "Altura 400 Predeterminado px rem % vh vw" at bounding box center [156, 210] width 117 height 23
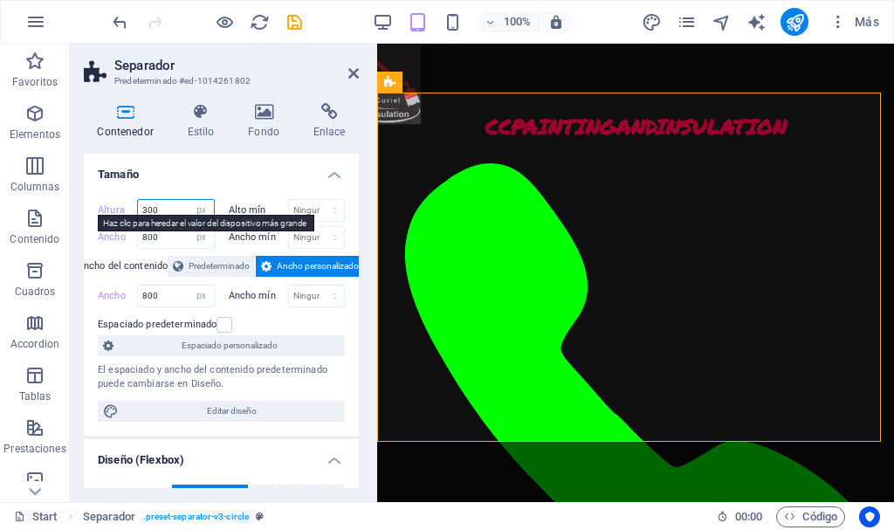
type input "300"
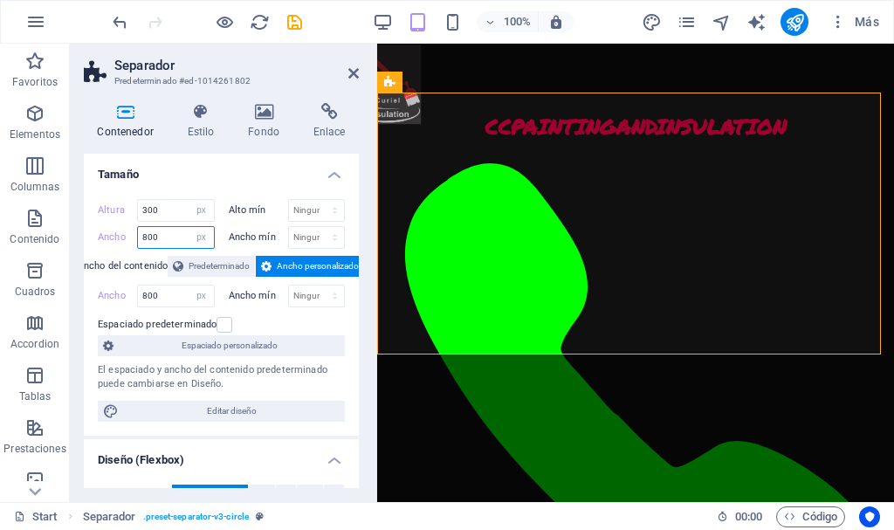
drag, startPoint x: 163, startPoint y: 234, endPoint x: 153, endPoint y: 233, distance: 10.5
click at [153, 233] on input "800" at bounding box center [176, 237] width 76 height 21
click at [182, 233] on input "800" at bounding box center [176, 237] width 76 height 21
drag, startPoint x: 179, startPoint y: 236, endPoint x: 90, endPoint y: 236, distance: 89.0
click at [90, 236] on div "Altura 300 Predeterminado px rem % vh vw Alto mín Ninguno px rem % vh vw Ancho …" at bounding box center [221, 310] width 275 height 250
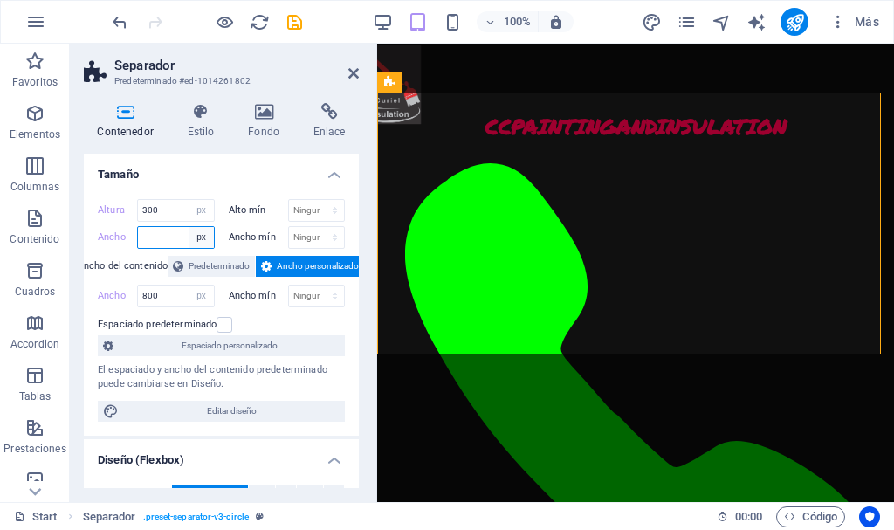
click at [202, 238] on select "Predeterminado px rem % em vh vw" at bounding box center [201, 237] width 24 height 21
select select "default"
click at [189, 227] on select "Predeterminado px rem % em vh vw" at bounding box center [201, 237] width 24 height 21
type input "800"
select select "px"
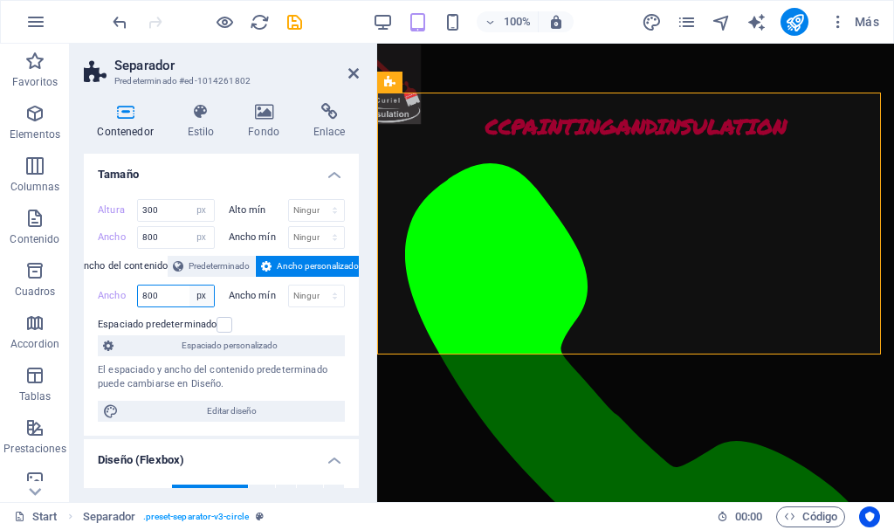
click at [201, 296] on select "Predeterminado px rem % em vh vw" at bounding box center [201, 295] width 24 height 21
select select "t0n0r7htagg"
click at [189, 285] on select "Predeterminado px rem % em vh vw" at bounding box center [201, 295] width 24 height 21
select select "DISABLED_OPTION_VALUE"
click at [181, 205] on input "300" at bounding box center [176, 210] width 76 height 21
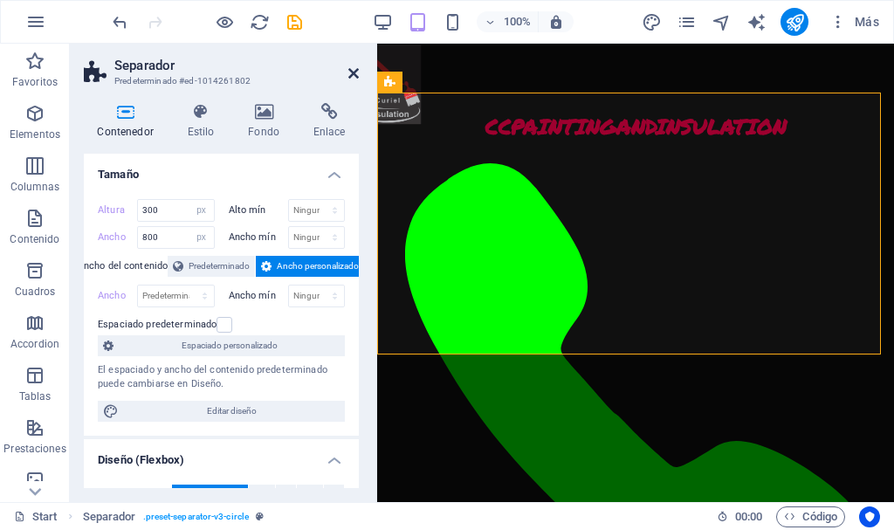
click at [356, 72] on icon at bounding box center [353, 73] width 10 height 14
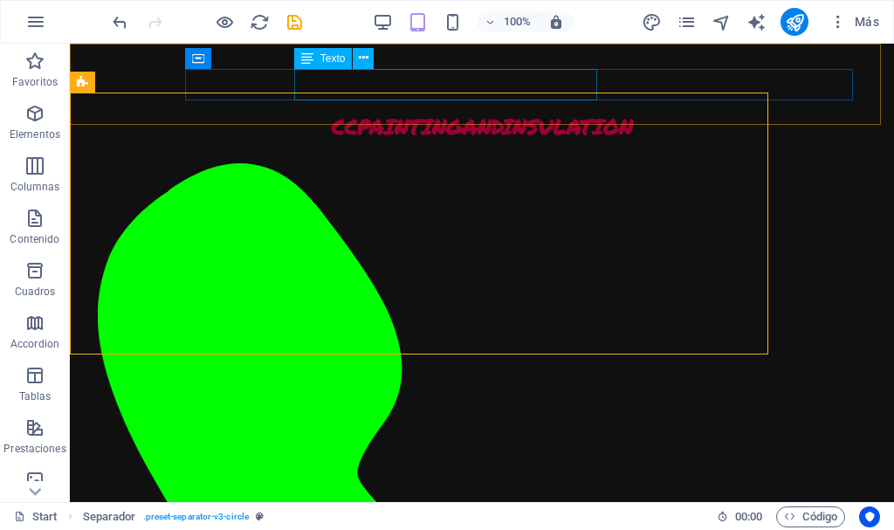
scroll to position [509, 0]
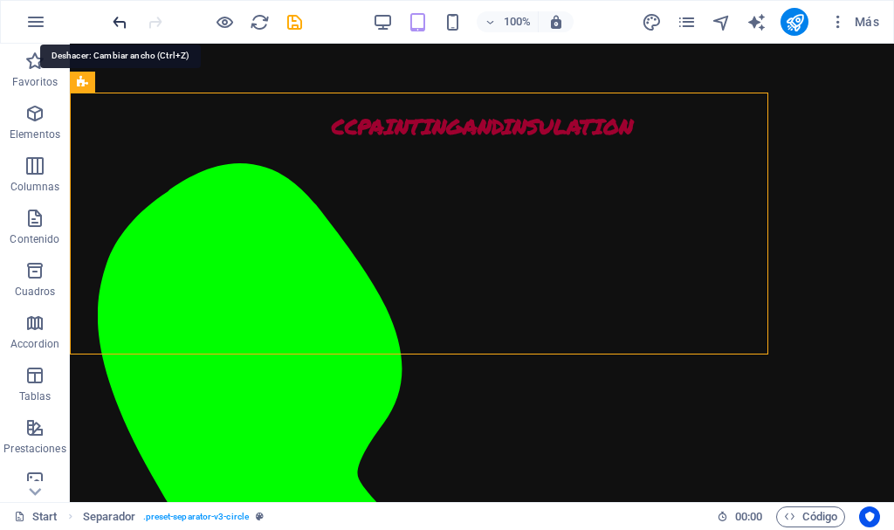
click at [113, 22] on icon "undo" at bounding box center [120, 22] width 20 height 20
click at [161, 22] on icon "redo" at bounding box center [155, 22] width 20 height 20
click at [295, 22] on icon "save" at bounding box center [294, 22] width 20 height 20
checkbox input "false"
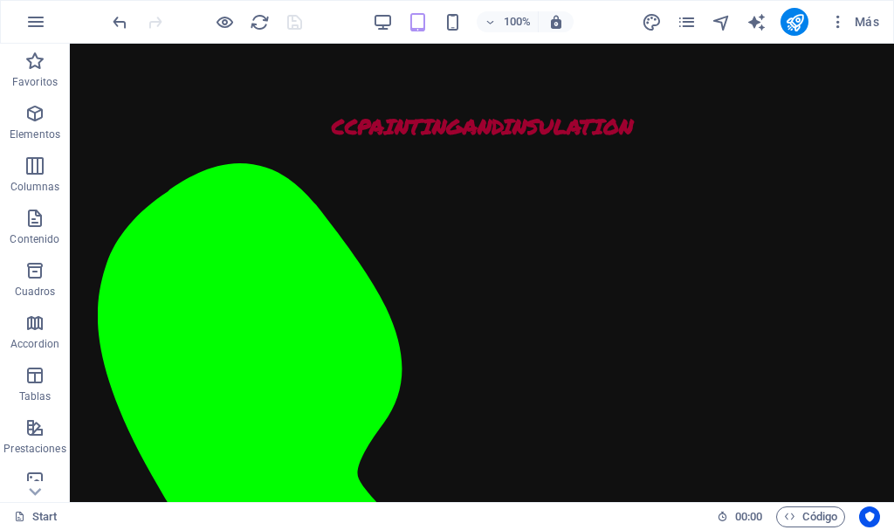
scroll to position [604, 0]
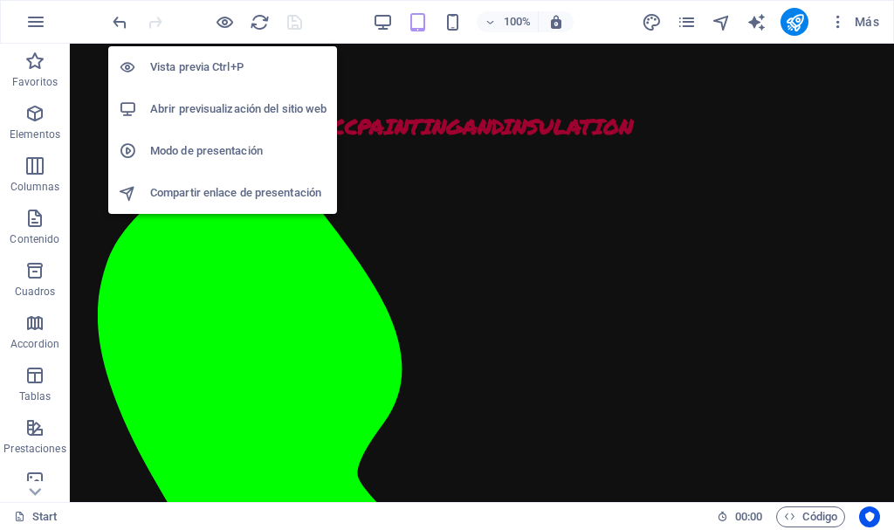
click at [239, 105] on h6 "Abrir previsualización del sitio web" at bounding box center [238, 109] width 176 height 21
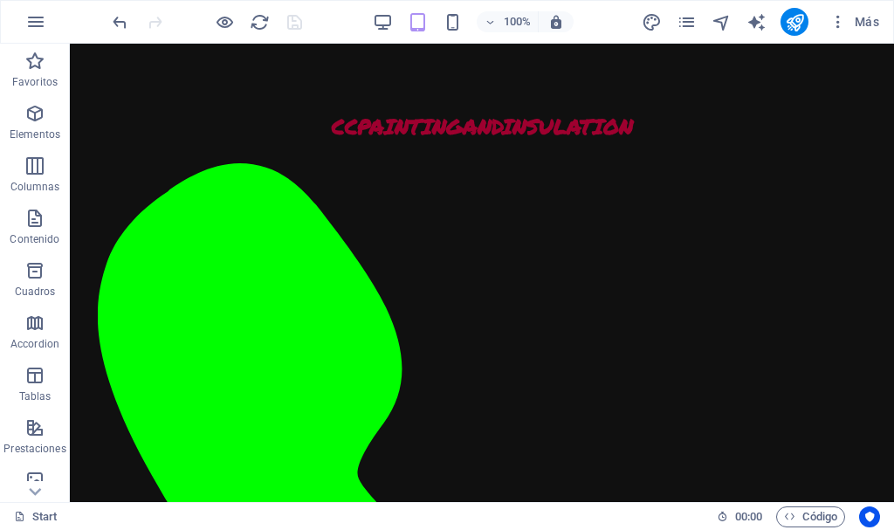
scroll to position [1093, 0]
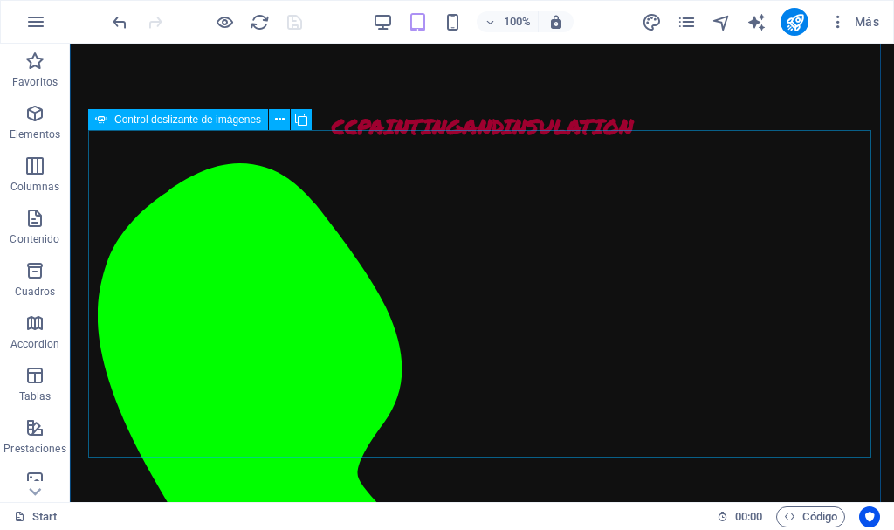
select select "px"
select select "ms"
select select "s"
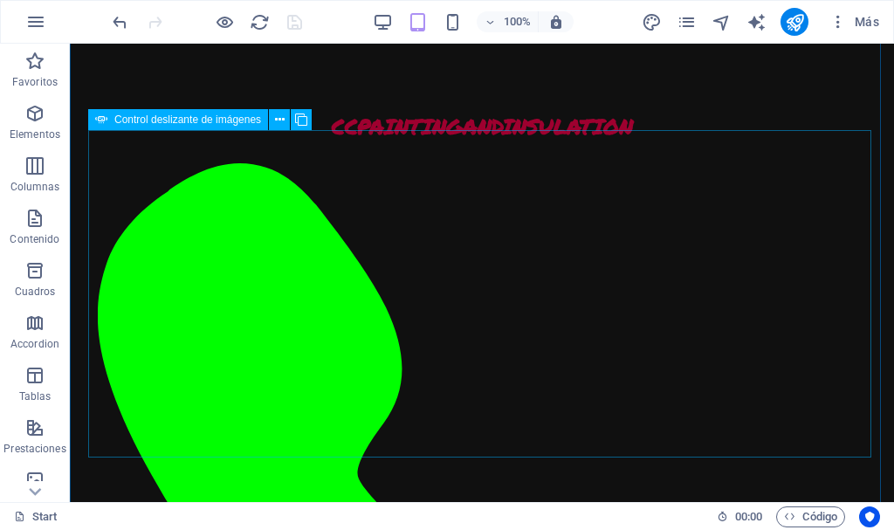
select select "progressive"
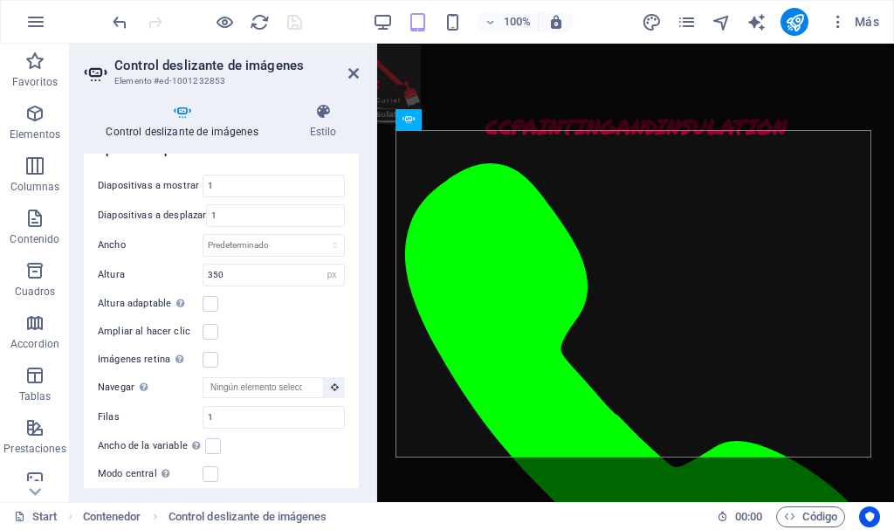
scroll to position [336, 0]
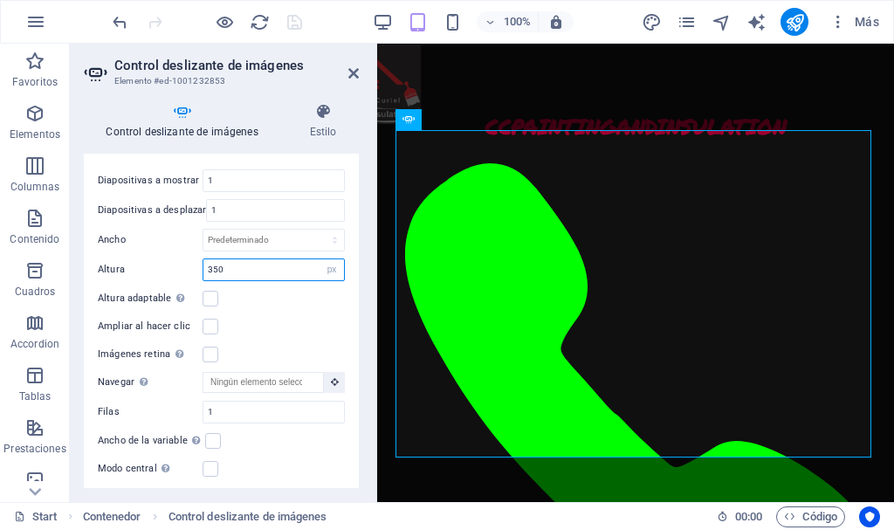
click at [258, 271] on input "350" at bounding box center [273, 269] width 140 height 21
drag, startPoint x: 258, startPoint y: 271, endPoint x: 157, endPoint y: 271, distance: 101.2
click at [157, 271] on div "Altura 350 Predeterminado px rem em vw vh" at bounding box center [221, 269] width 247 height 23
type input "200"
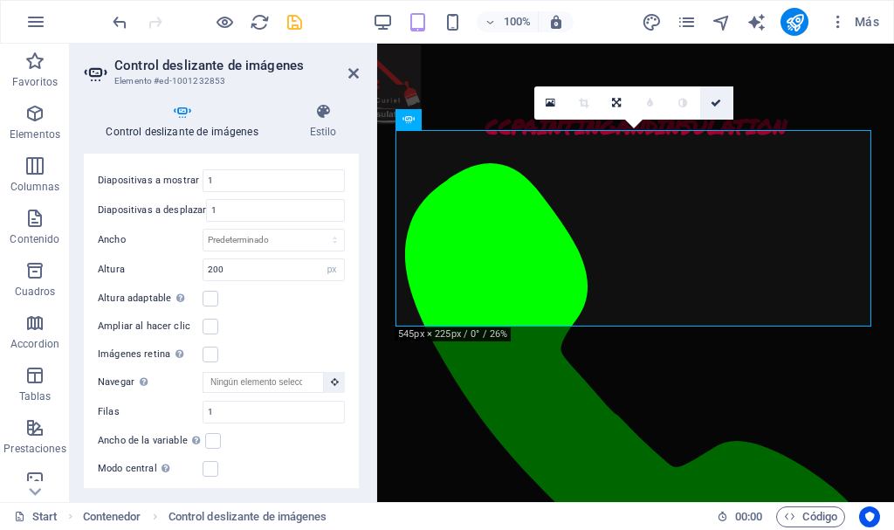
click at [720, 99] on icon at bounding box center [715, 103] width 10 height 10
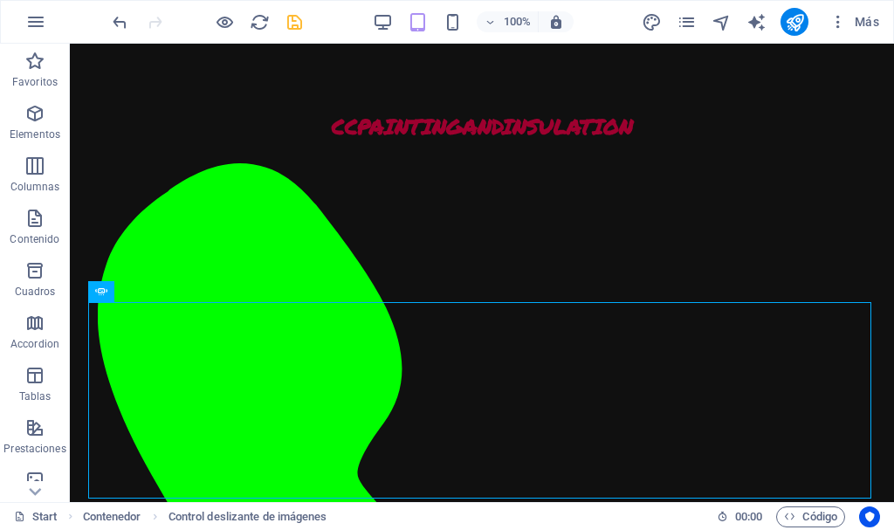
scroll to position [906, 0]
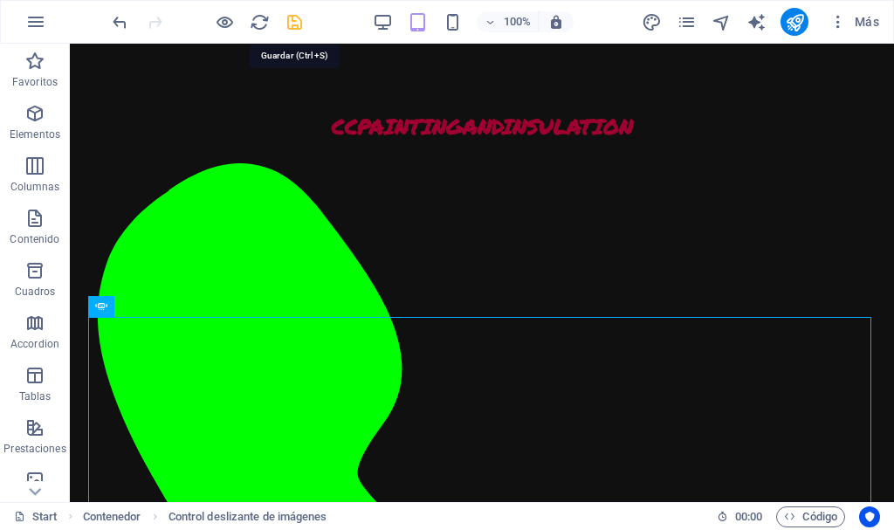
click at [298, 20] on icon "save" at bounding box center [294, 22] width 20 height 20
checkbox input "false"
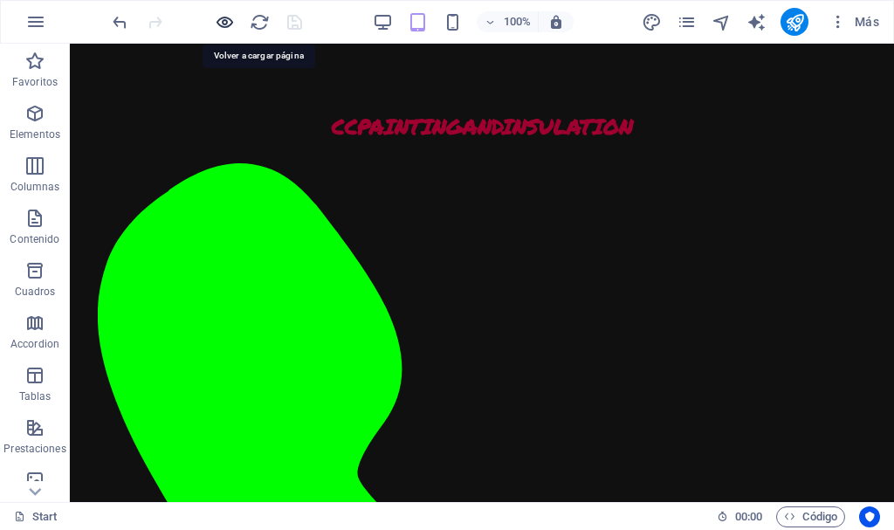
click at [220, 25] on icon "button" at bounding box center [225, 22] width 20 height 20
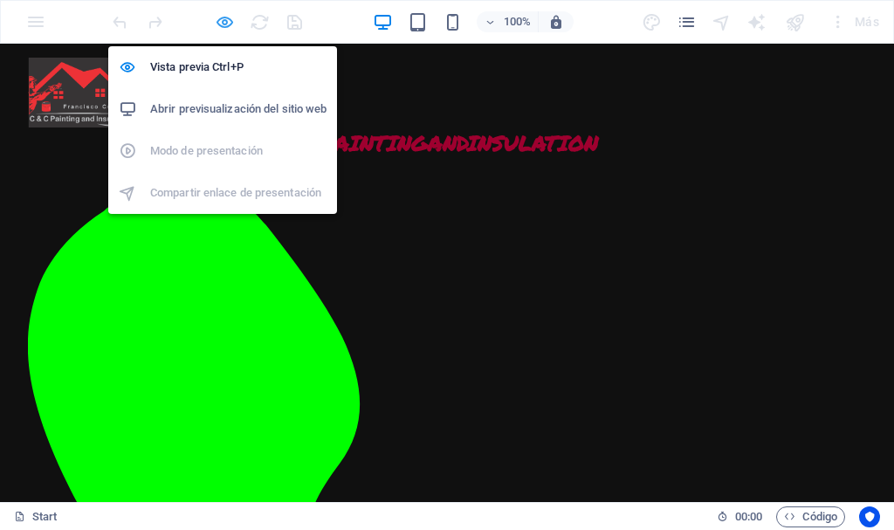
scroll to position [467, 0]
click at [223, 113] on h6 "Abrir previsualización del sitio web" at bounding box center [238, 109] width 176 height 21
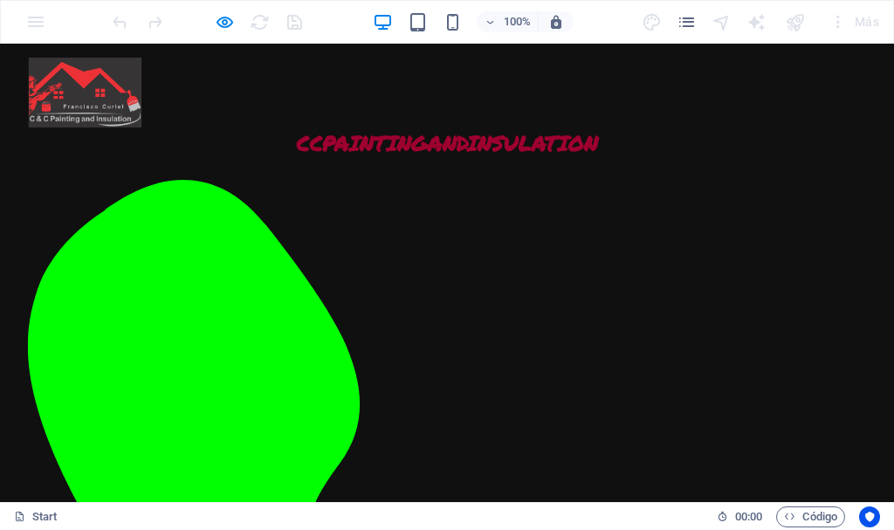
scroll to position [0, 0]
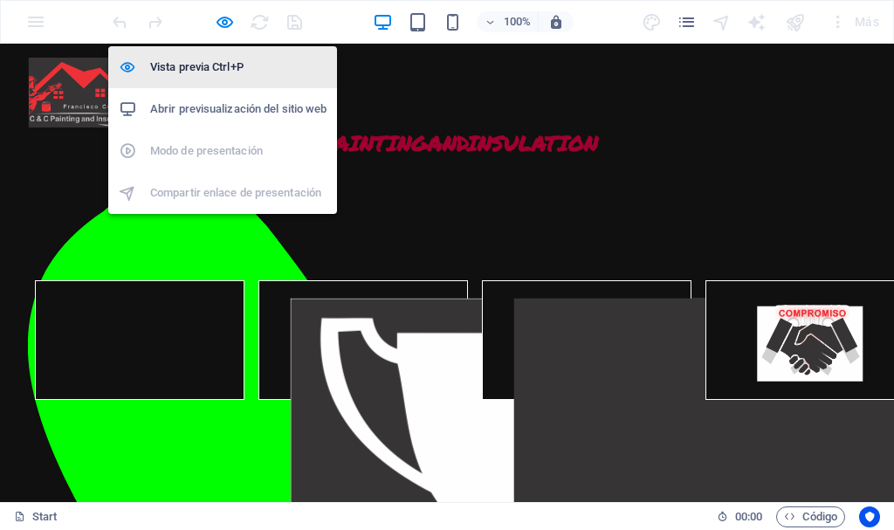
click at [217, 61] on h6 "Vista previa Ctrl+P" at bounding box center [238, 67] width 176 height 21
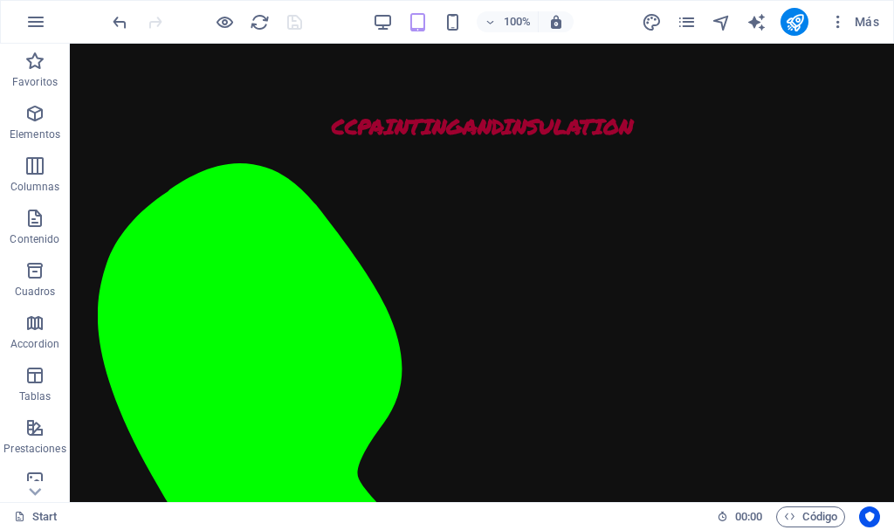
scroll to position [144, 0]
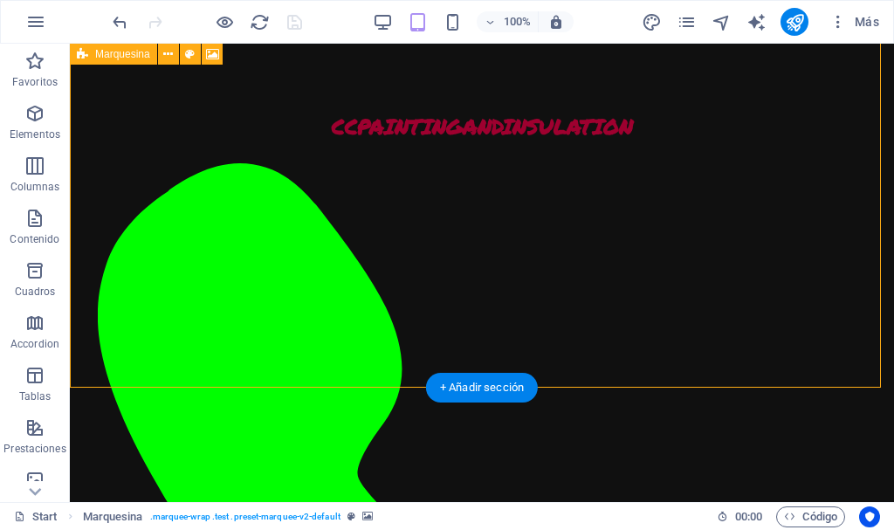
drag, startPoint x: 378, startPoint y: 374, endPoint x: 443, endPoint y: 339, distance: 74.6
select select "waves"
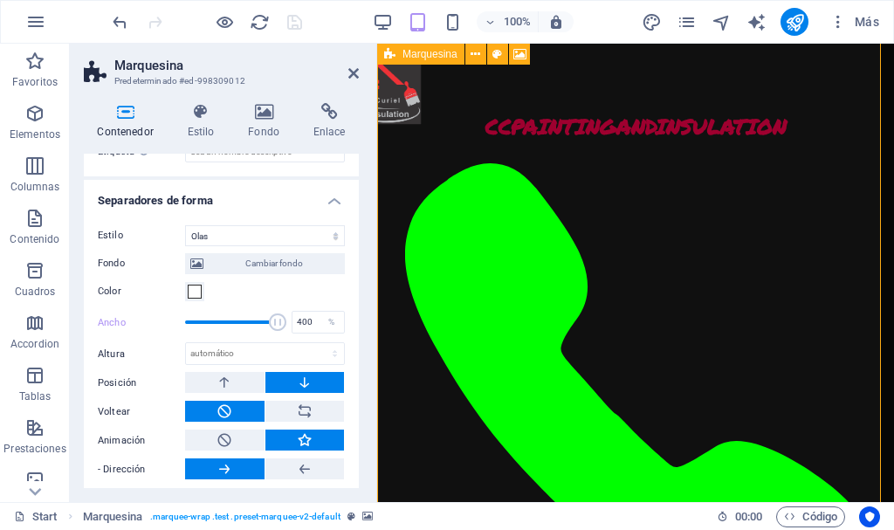
scroll to position [630, 0]
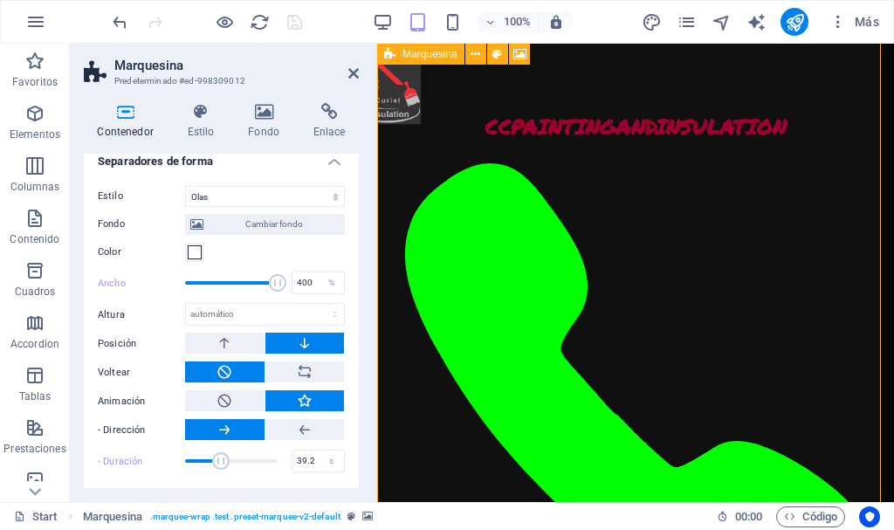
type input "30.4"
click at [212, 459] on span at bounding box center [212, 460] width 17 height 17
click at [291, 19] on icon "save" at bounding box center [294, 22] width 20 height 20
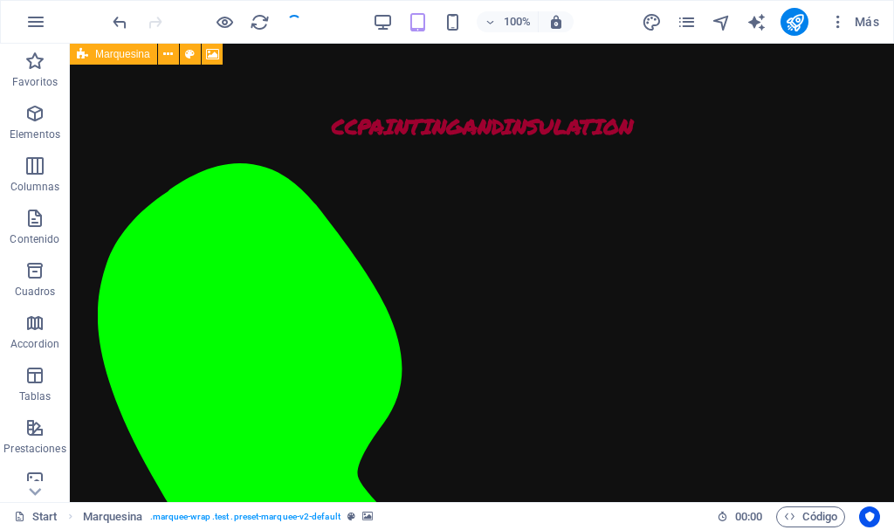
checkbox input "false"
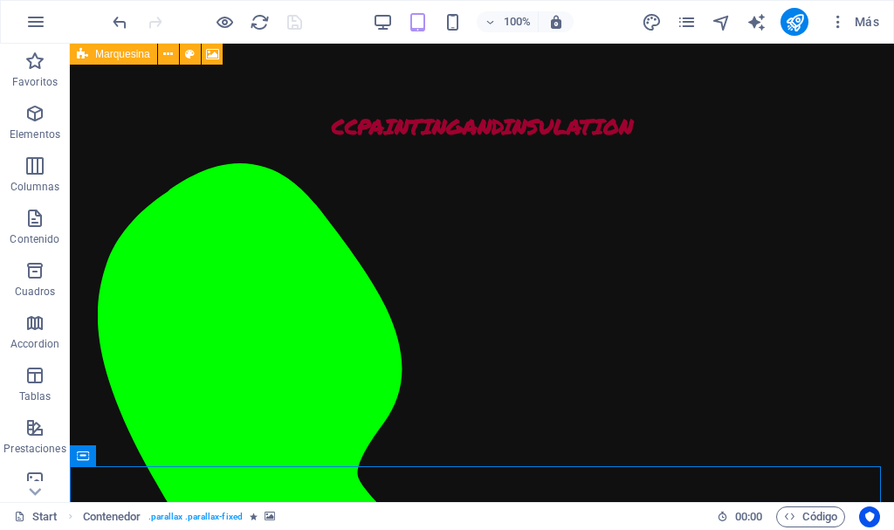
scroll to position [1438, 0]
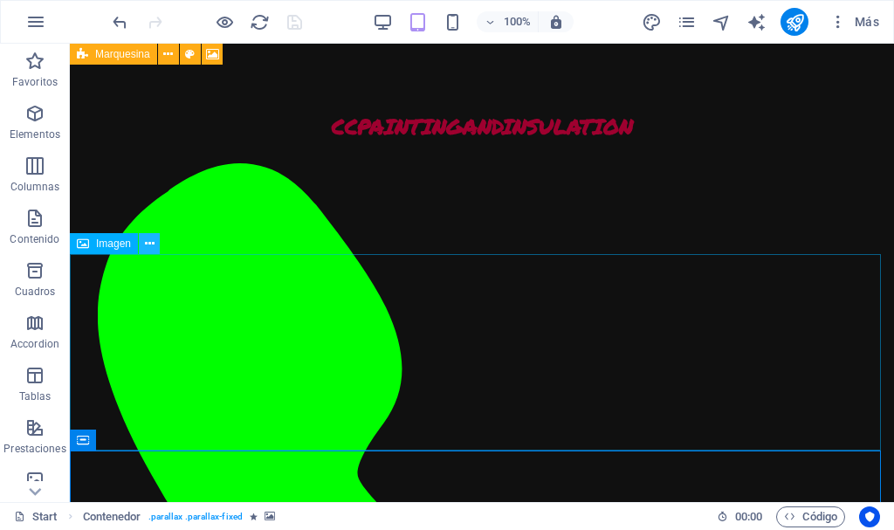
click at [149, 240] on icon at bounding box center [150, 244] width 10 height 18
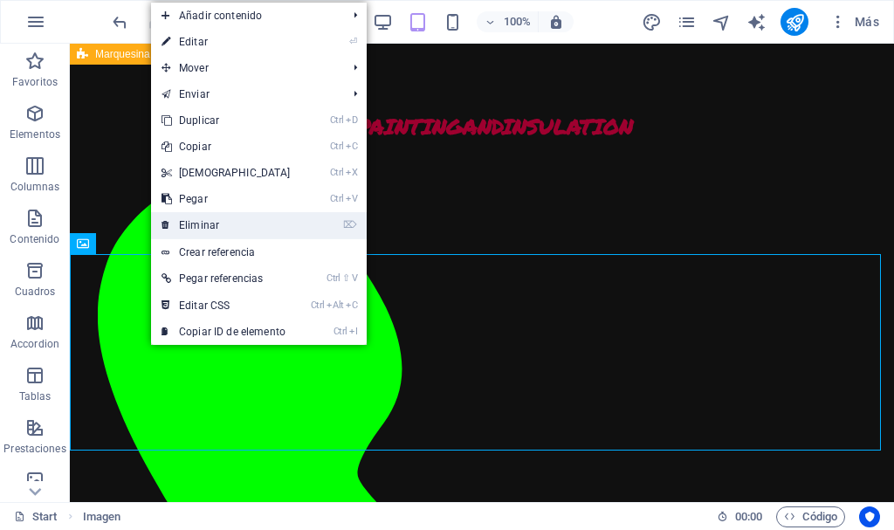
click at [259, 223] on link "⌦ Eliminar" at bounding box center [226, 225] width 150 height 26
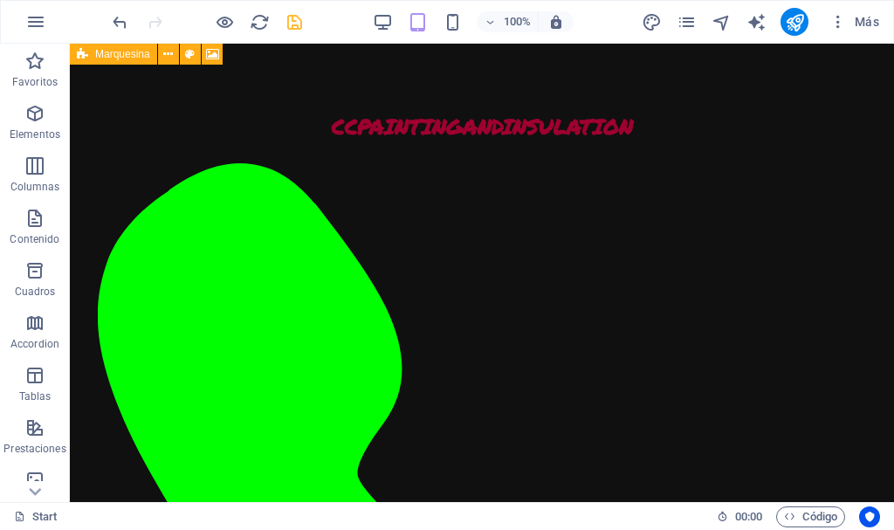
scroll to position [1453, 0]
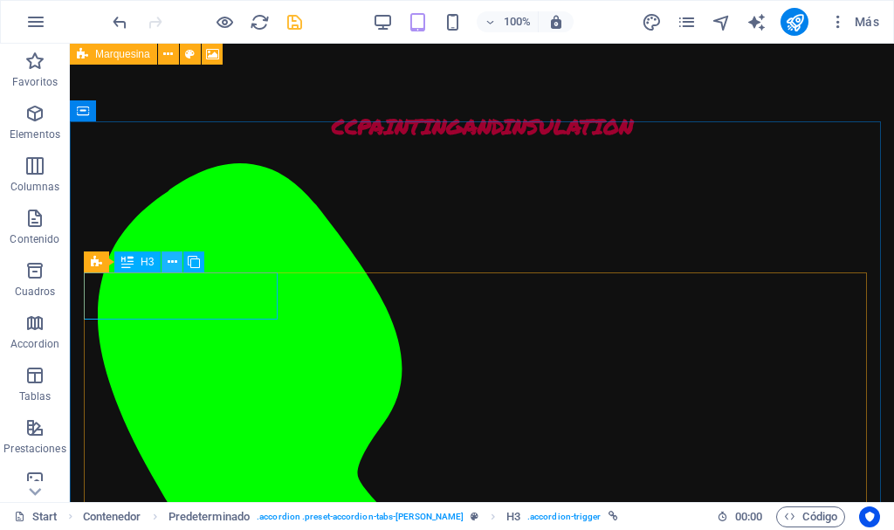
click at [168, 263] on icon at bounding box center [173, 262] width 10 height 18
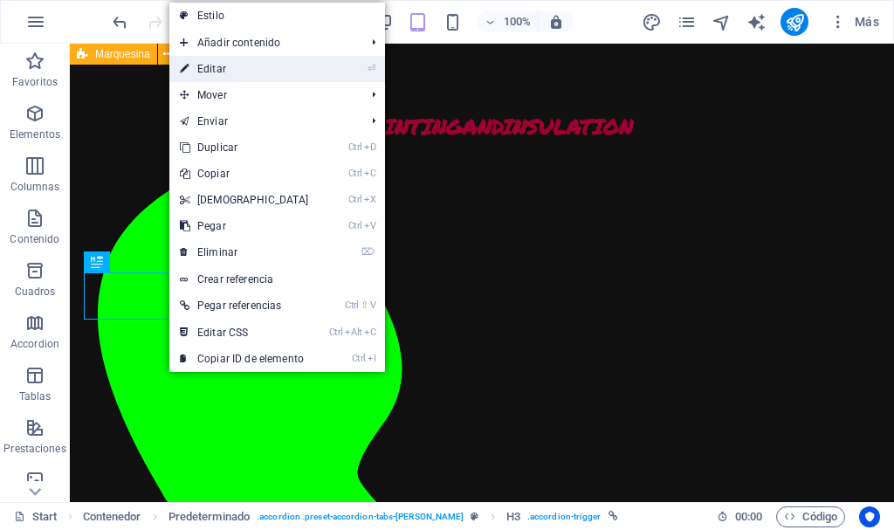
click at [269, 68] on link "⏎ Editar" at bounding box center [244, 69] width 150 height 26
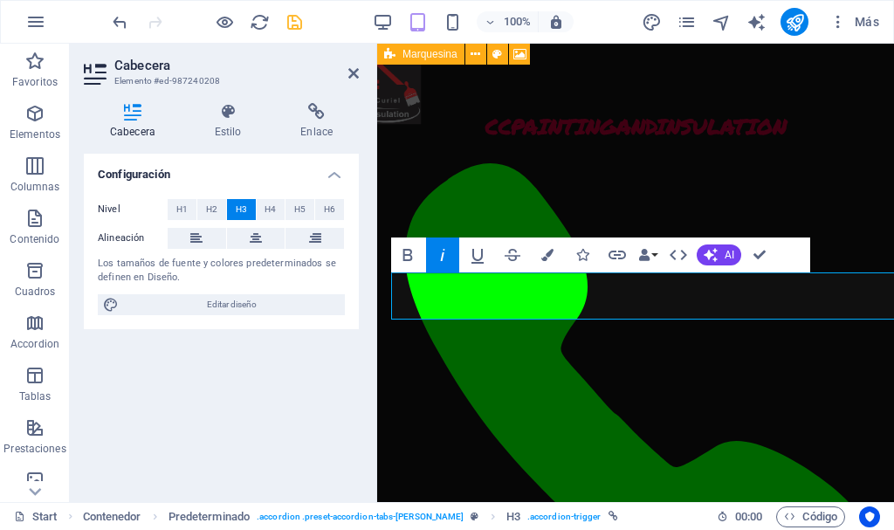
scroll to position [2284, 0]
click at [320, 115] on icon at bounding box center [316, 111] width 85 height 17
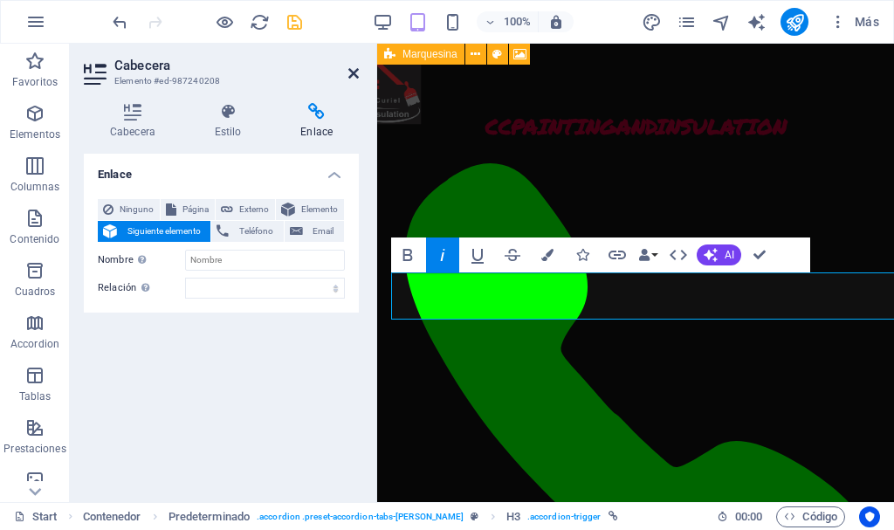
click at [356, 74] on icon at bounding box center [353, 73] width 10 height 14
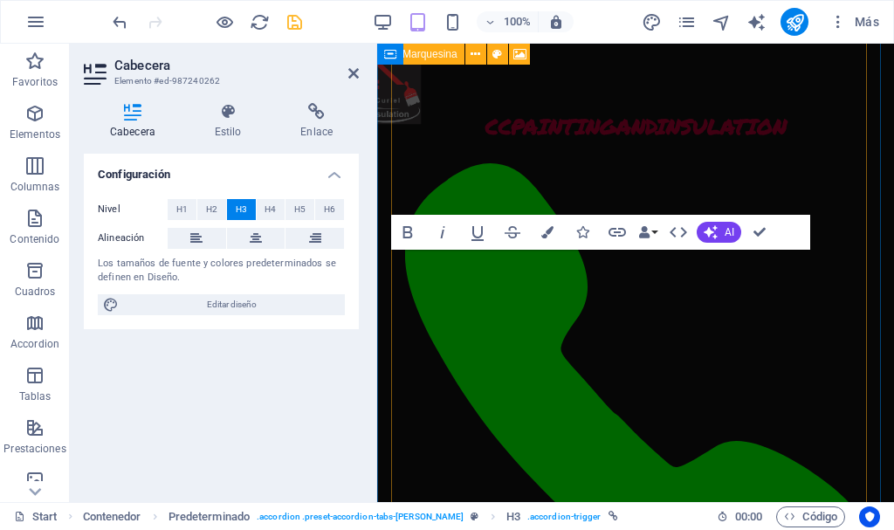
scroll to position [2937, 0]
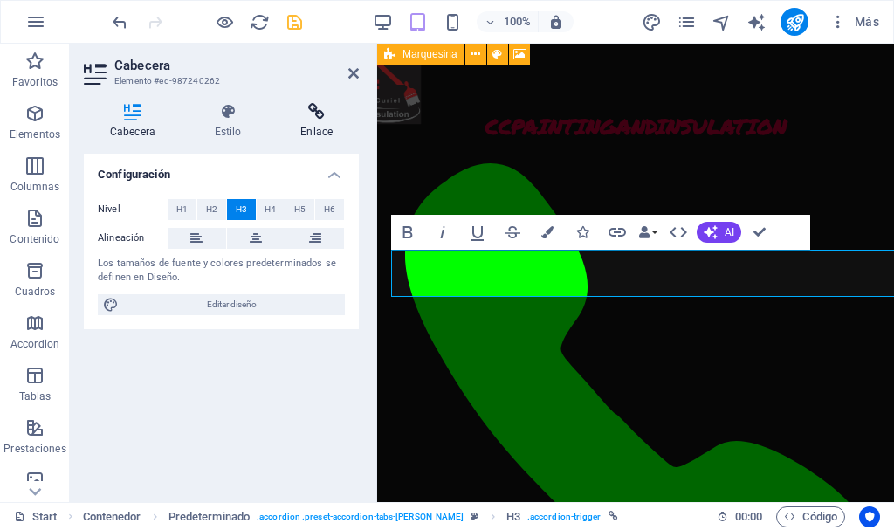
click at [323, 106] on icon at bounding box center [316, 111] width 85 height 17
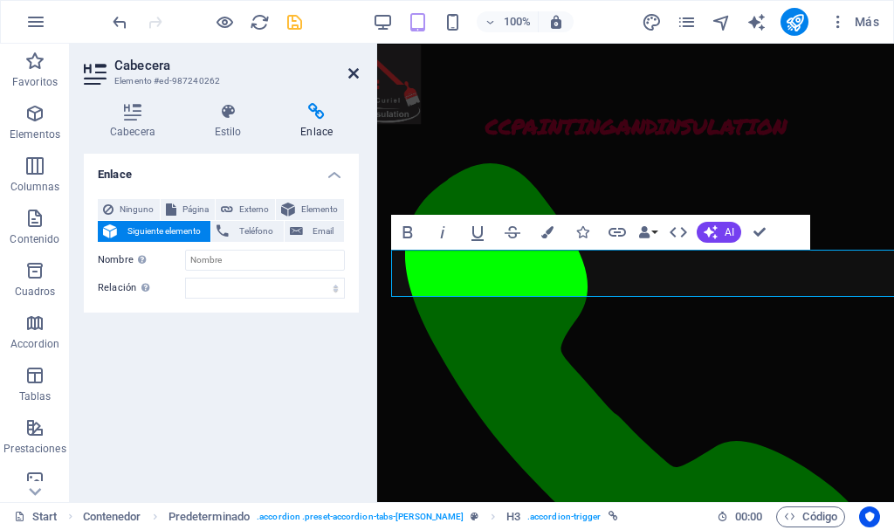
click at [354, 73] on icon at bounding box center [353, 73] width 10 height 14
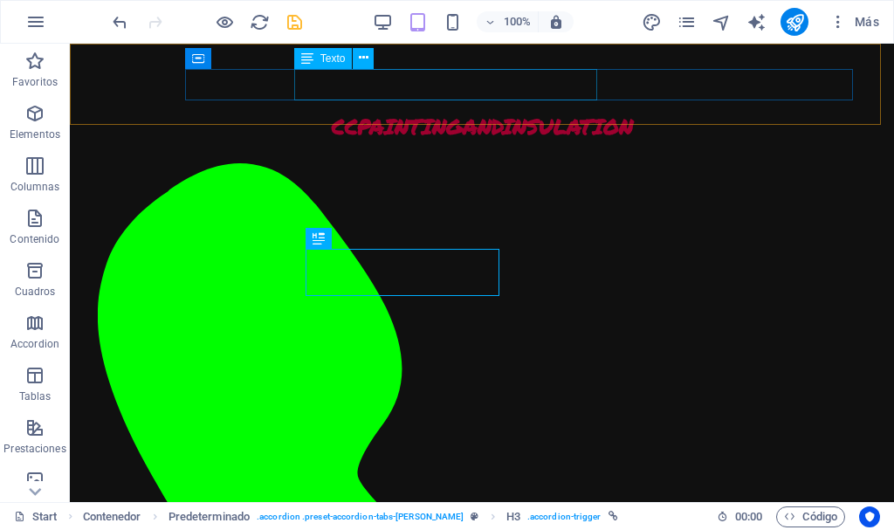
scroll to position [2120, 0]
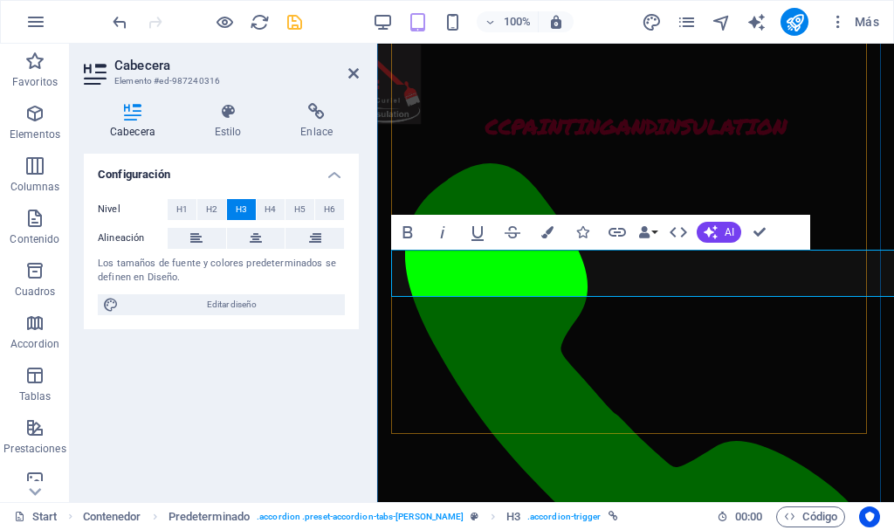
scroll to position [3149, 0]
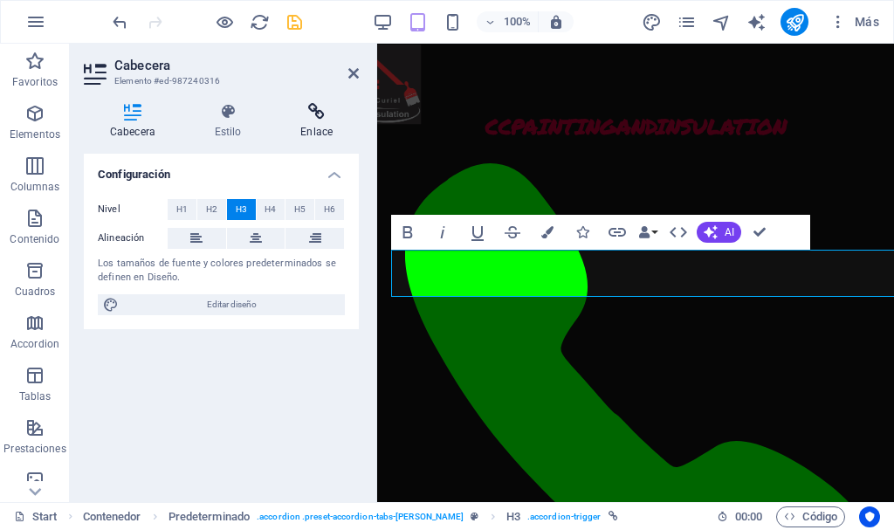
click at [318, 114] on icon at bounding box center [316, 111] width 85 height 17
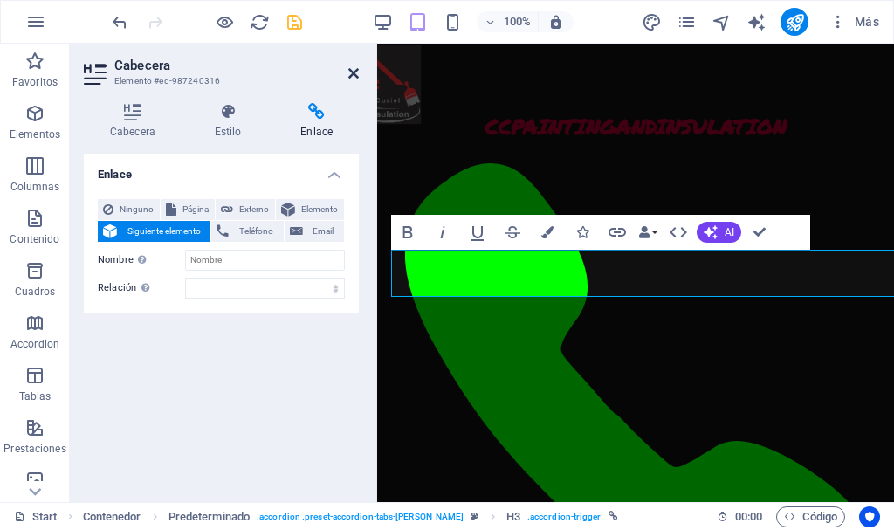
click at [353, 71] on icon at bounding box center [353, 73] width 10 height 14
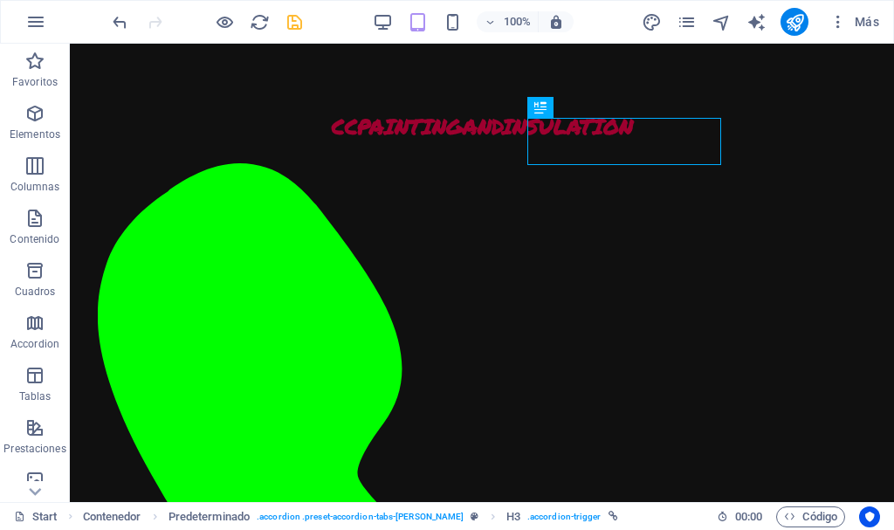
scroll to position [2251, 0]
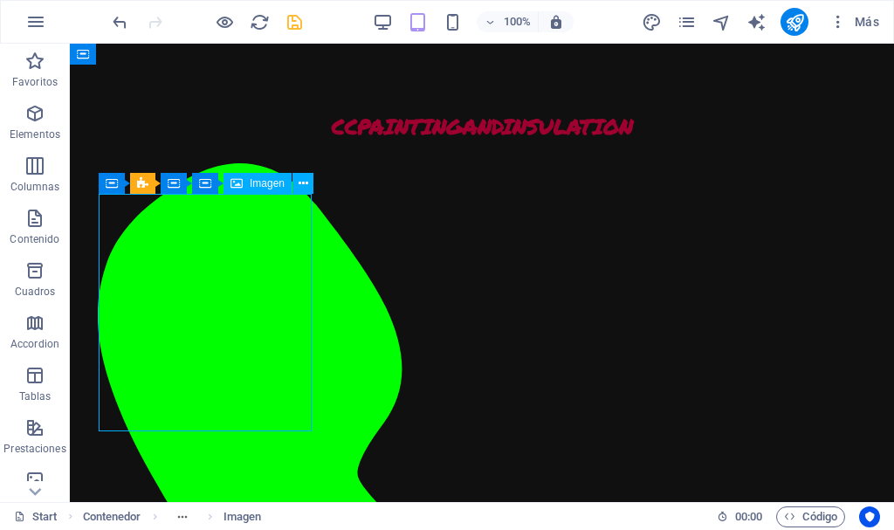
select select "%"
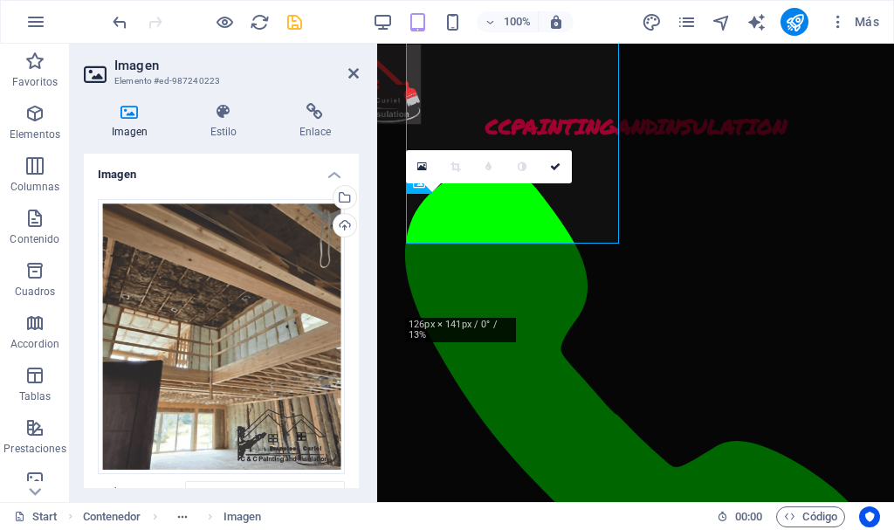
scroll to position [2438, 0]
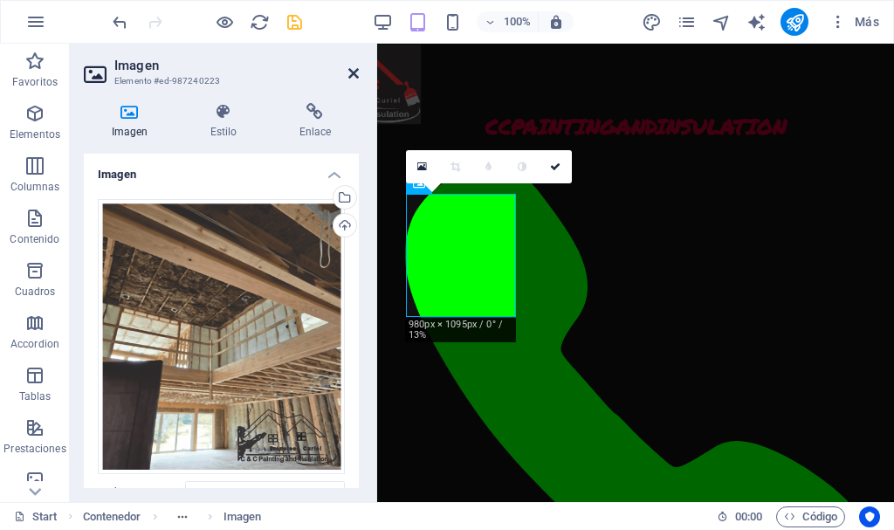
click at [355, 74] on icon at bounding box center [353, 73] width 10 height 14
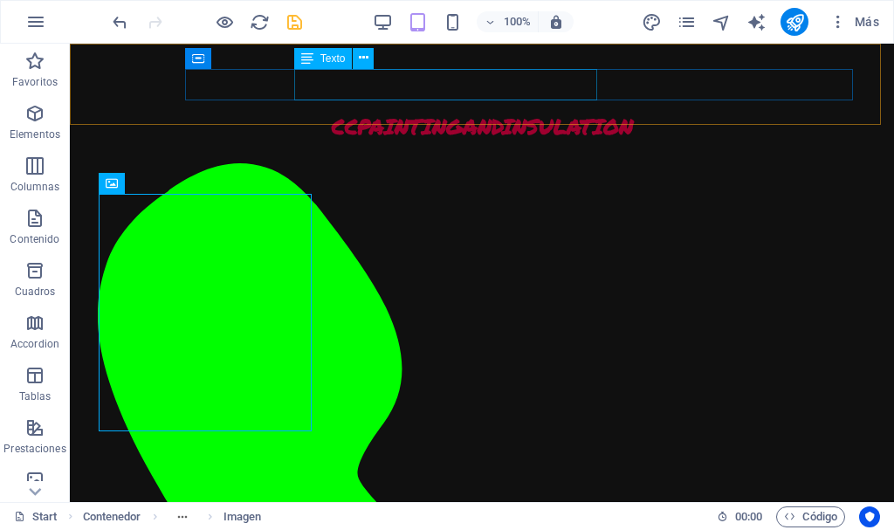
scroll to position [2251, 0]
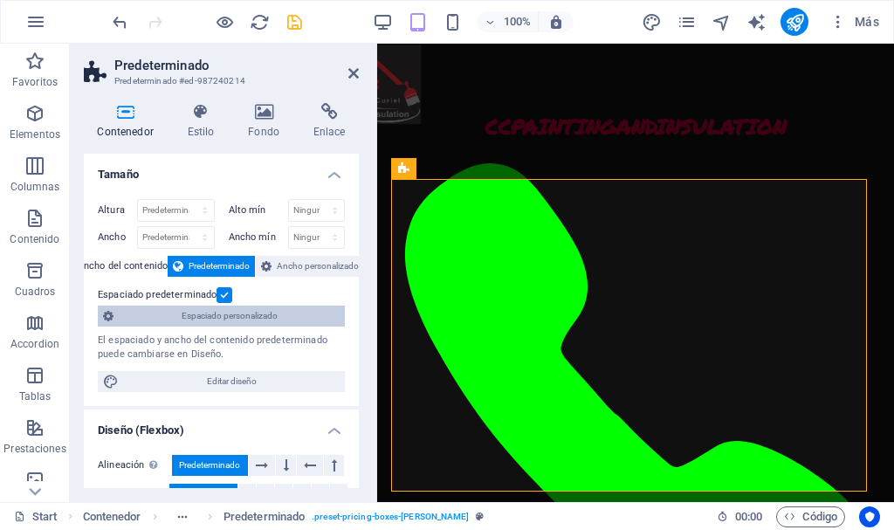
scroll to position [2438, 0]
click at [341, 111] on icon at bounding box center [328, 111] width 59 height 17
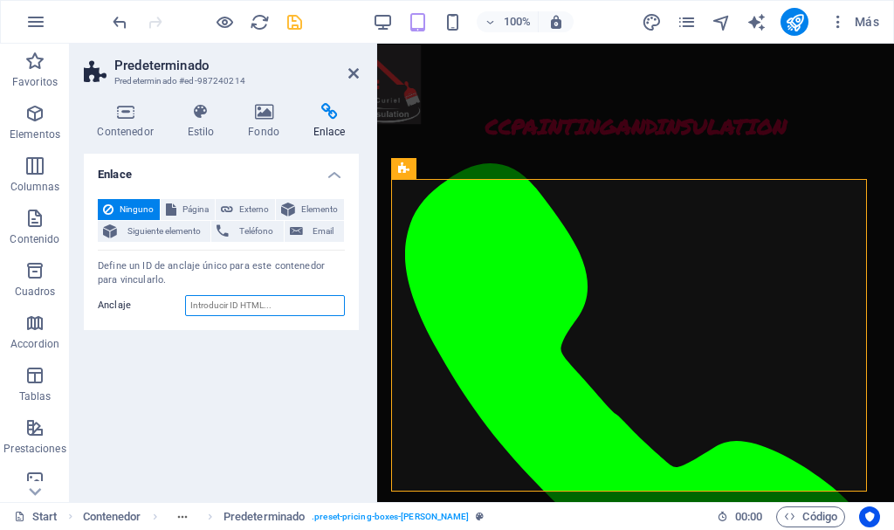
click at [281, 301] on input "Anclaje" at bounding box center [265, 305] width 160 height 21
click at [256, 112] on icon at bounding box center [264, 111] width 58 height 17
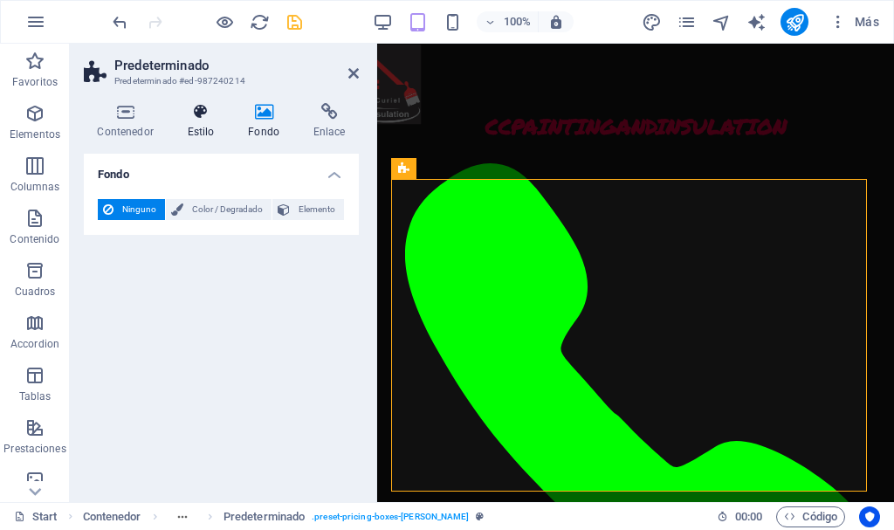
click at [206, 115] on icon at bounding box center [201, 111] width 54 height 17
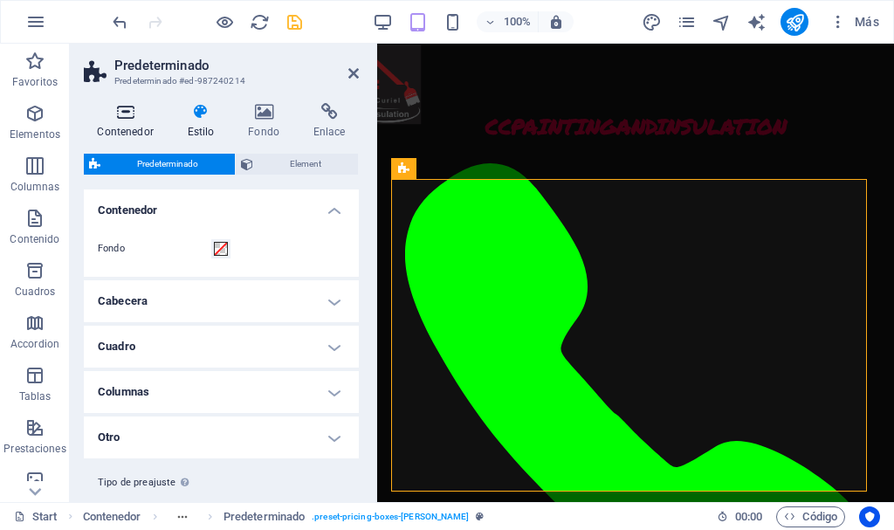
click at [124, 113] on icon at bounding box center [125, 111] width 83 height 17
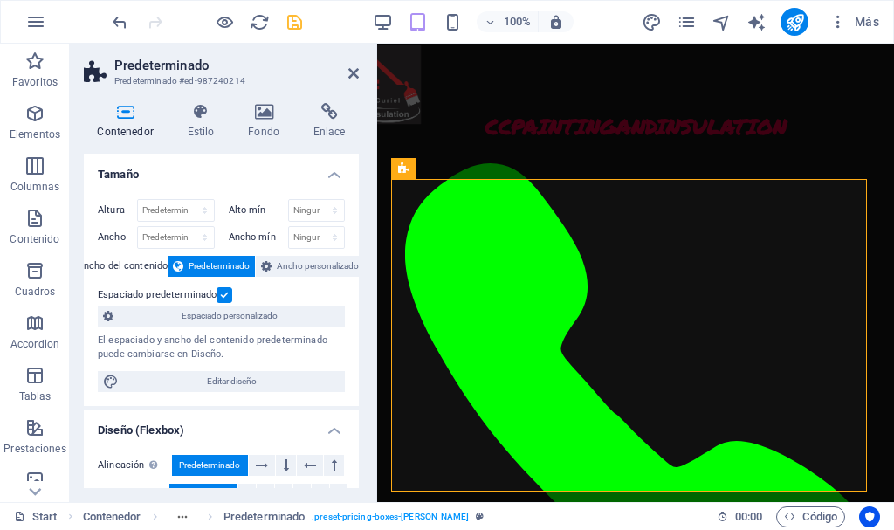
drag, startPoint x: 353, startPoint y: 209, endPoint x: 357, endPoint y: 302, distance: 92.6
click at [357, 302] on div "Tamaño Altura Predeterminado px rem % vh vw Alto mín Ninguno px rem % vh vw Anc…" at bounding box center [221, 321] width 275 height 334
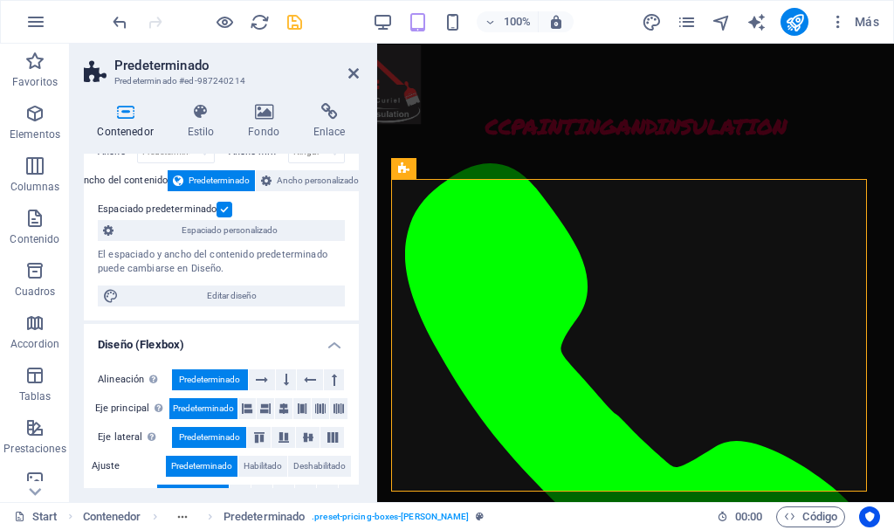
scroll to position [0, 0]
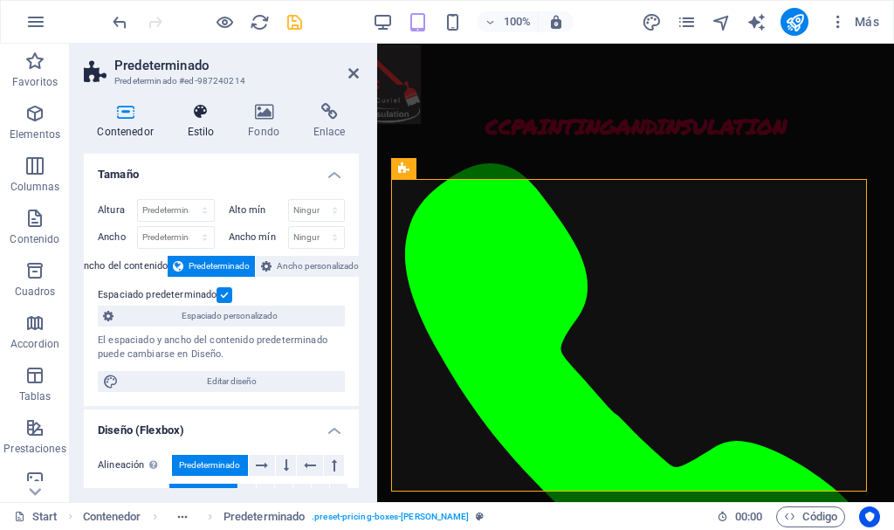
click at [200, 107] on icon at bounding box center [201, 111] width 54 height 17
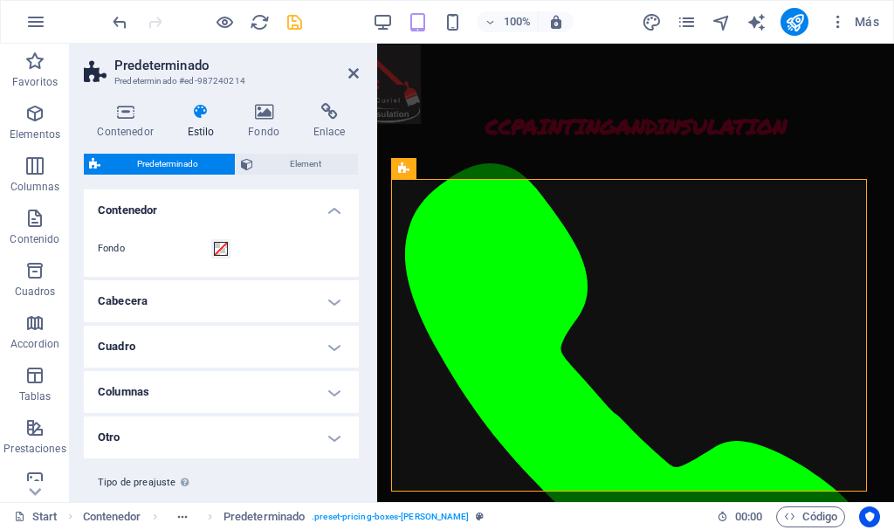
click at [332, 209] on h4 "Contenedor" at bounding box center [221, 204] width 275 height 31
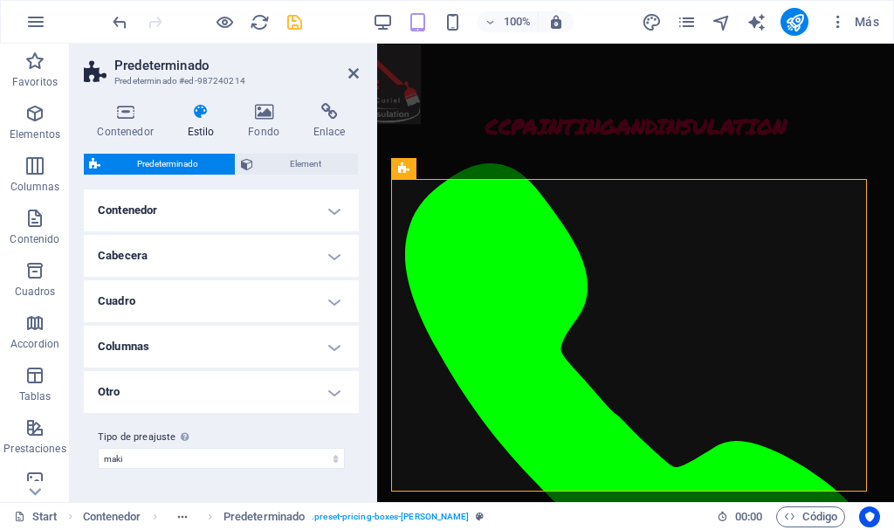
click at [332, 209] on h4 "Contenedor" at bounding box center [221, 210] width 275 height 42
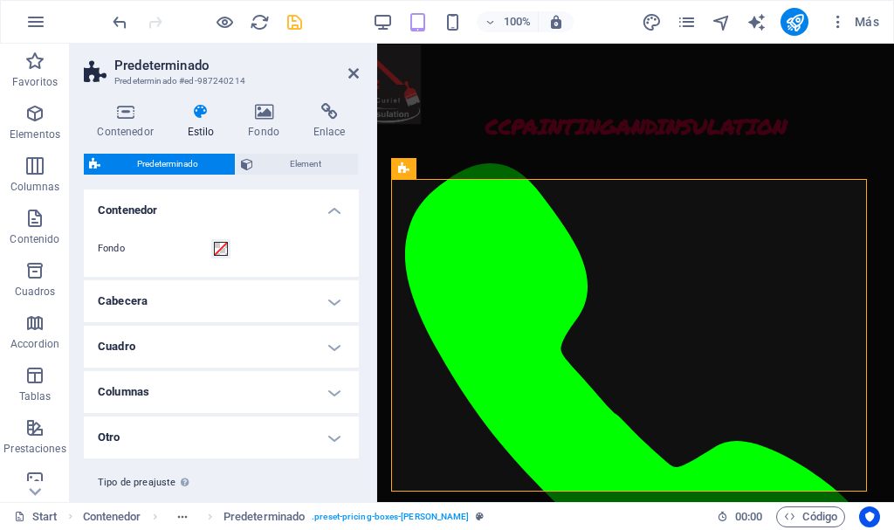
drag, startPoint x: 354, startPoint y: 275, endPoint x: 343, endPoint y: 445, distance: 170.5
click at [343, 445] on ul "Contenedor Fondo Cabecera Fondo Tamaño de la fuente 1 rem Tamaño del icono 2 re…" at bounding box center [221, 323] width 275 height 269
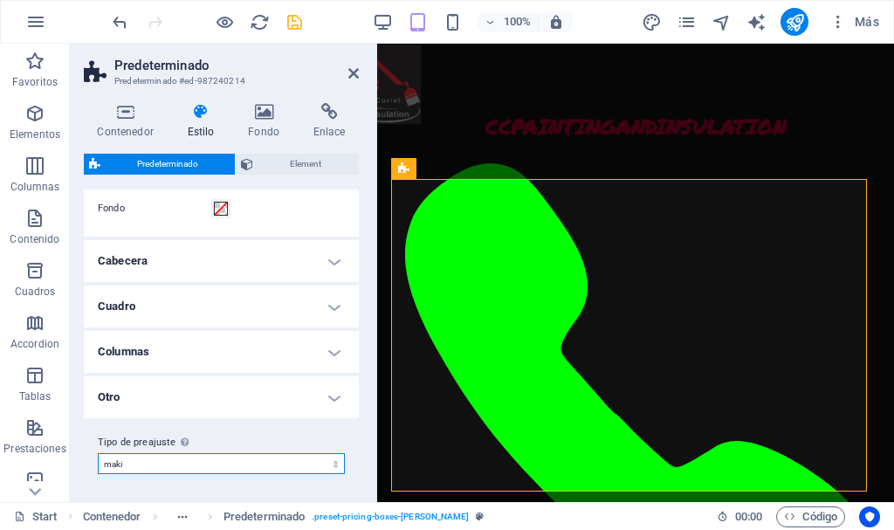
click at [144, 464] on select "[PERSON_NAME] Añadir tipo de preajuste" at bounding box center [221, 463] width 247 height 21
click at [331, 461] on select "[PERSON_NAME] Añadir tipo de preajuste" at bounding box center [221, 463] width 247 height 21
click at [98, 453] on select "[PERSON_NAME] Añadir tipo de preajuste" at bounding box center [221, 463] width 247 height 21
select select "preset-pricing-boxes-[PERSON_NAME]"
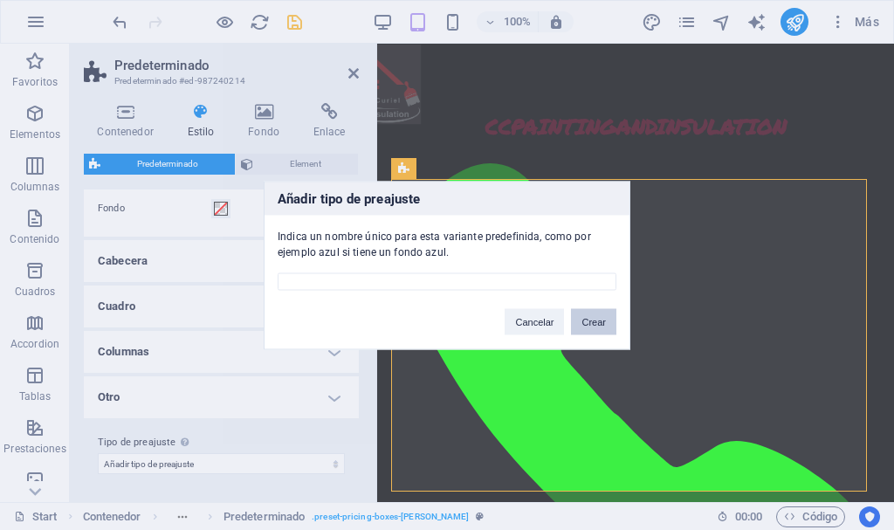
click at [600, 323] on button "Crear" at bounding box center [593, 321] width 45 height 26
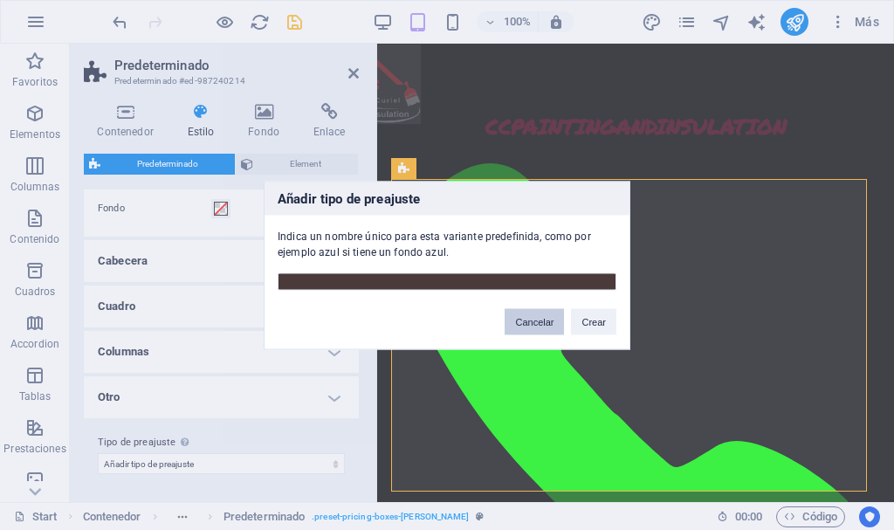
click at [538, 322] on button "Cancelar" at bounding box center [533, 321] width 59 height 26
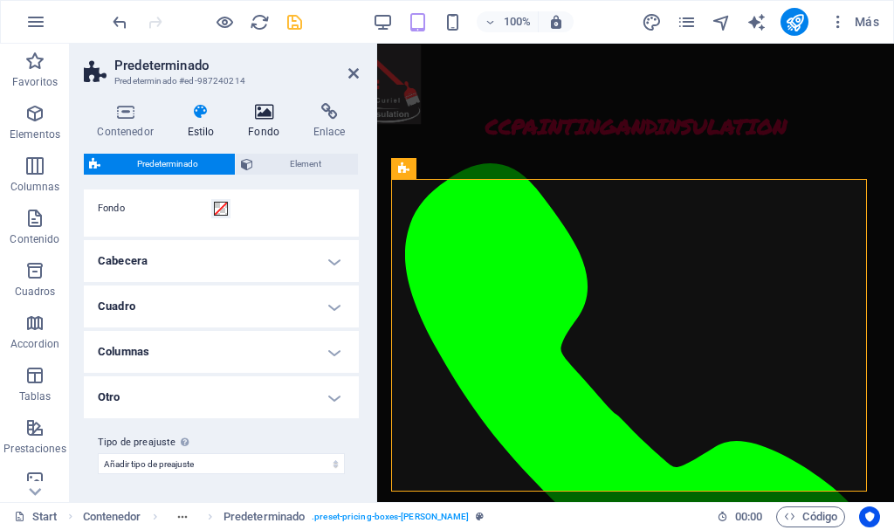
click at [259, 116] on icon at bounding box center [264, 111] width 58 height 17
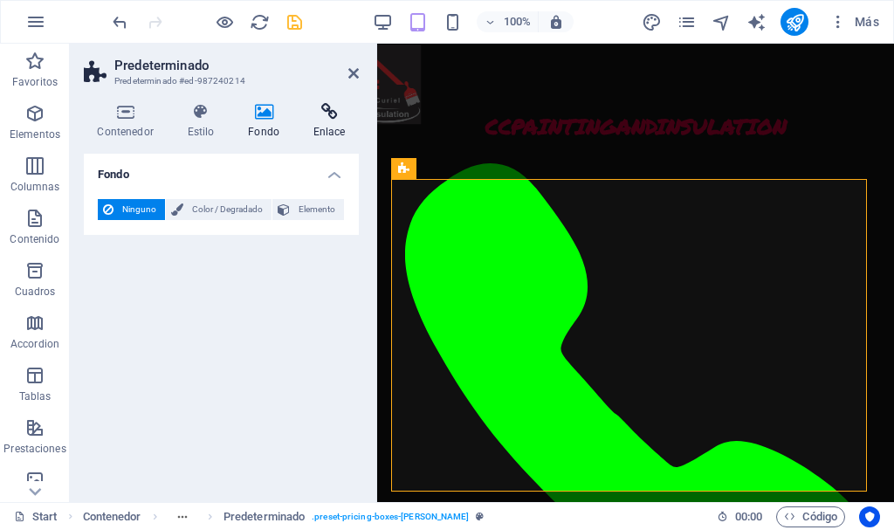
click at [326, 119] on icon at bounding box center [328, 111] width 59 height 17
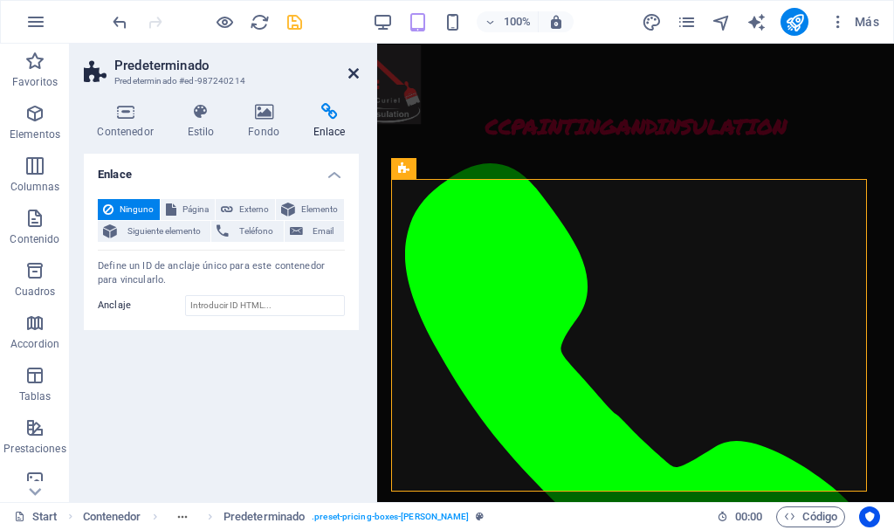
click at [353, 72] on icon at bounding box center [353, 73] width 10 height 14
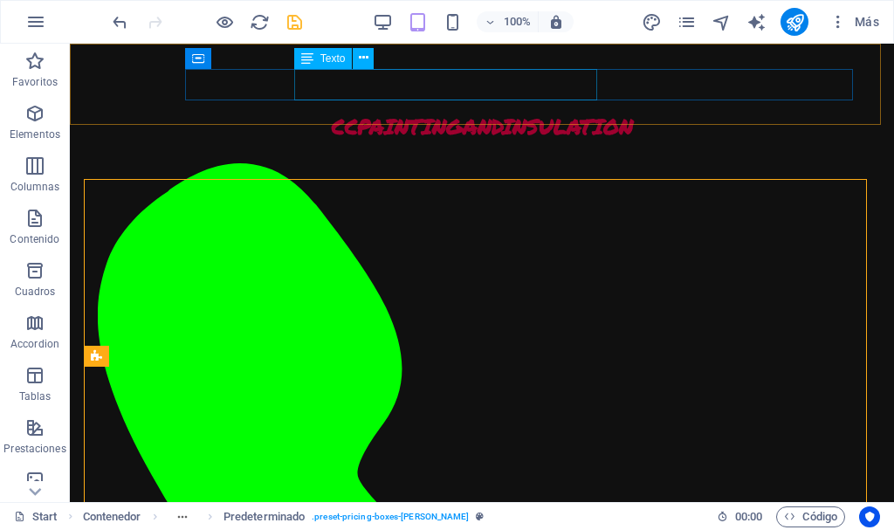
scroll to position [2251, 0]
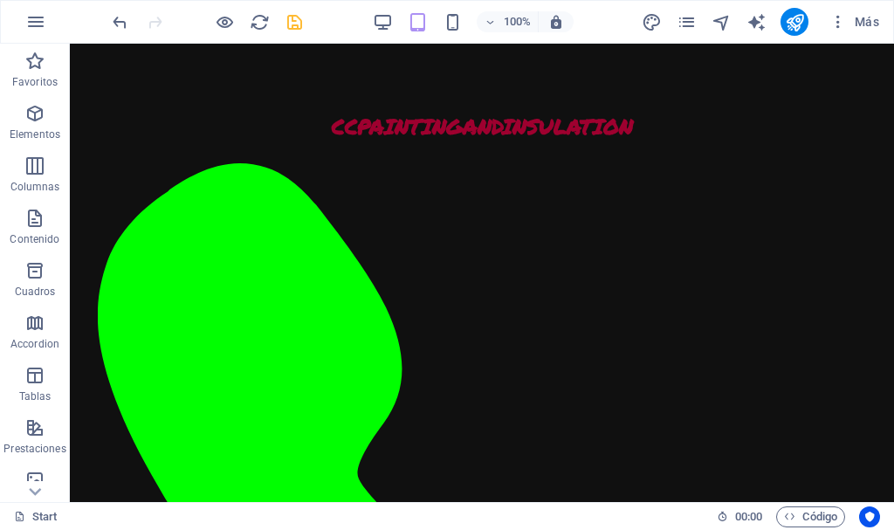
scroll to position [3075, 0]
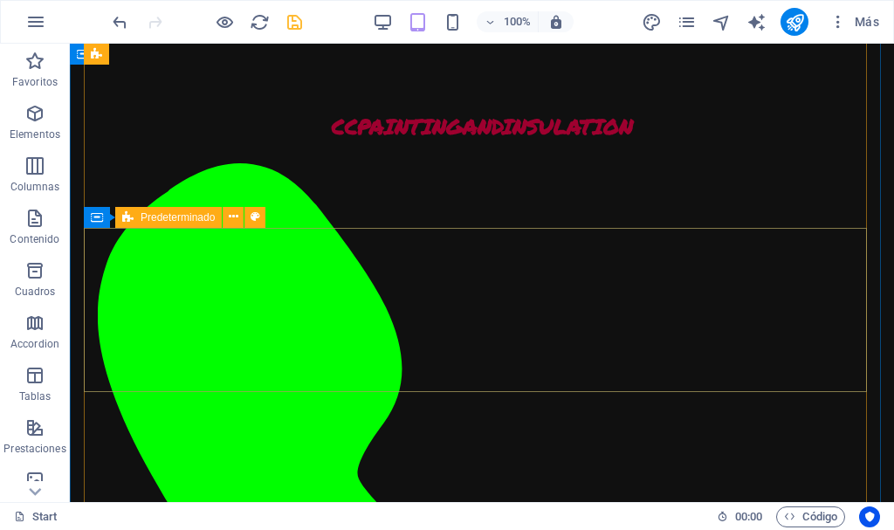
click at [188, 217] on span "Predeterminado" at bounding box center [177, 217] width 74 height 10
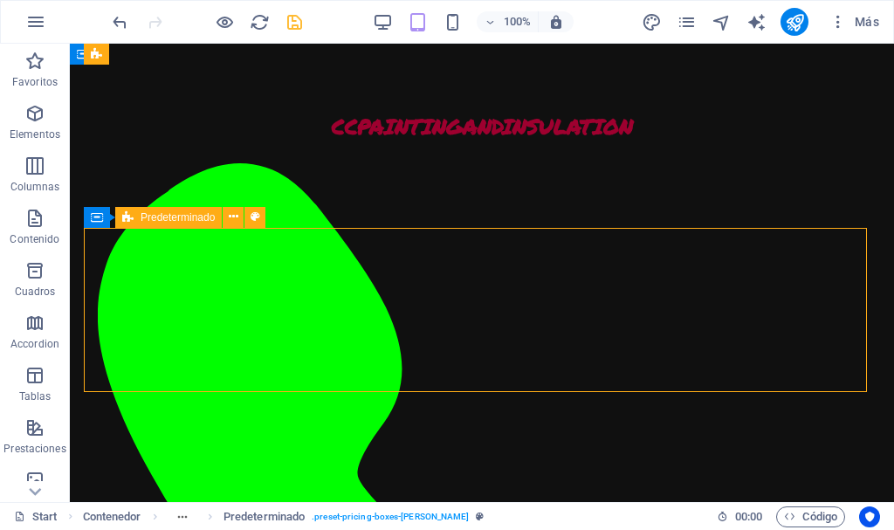
click at [188, 217] on span "Predeterminado" at bounding box center [177, 217] width 74 height 10
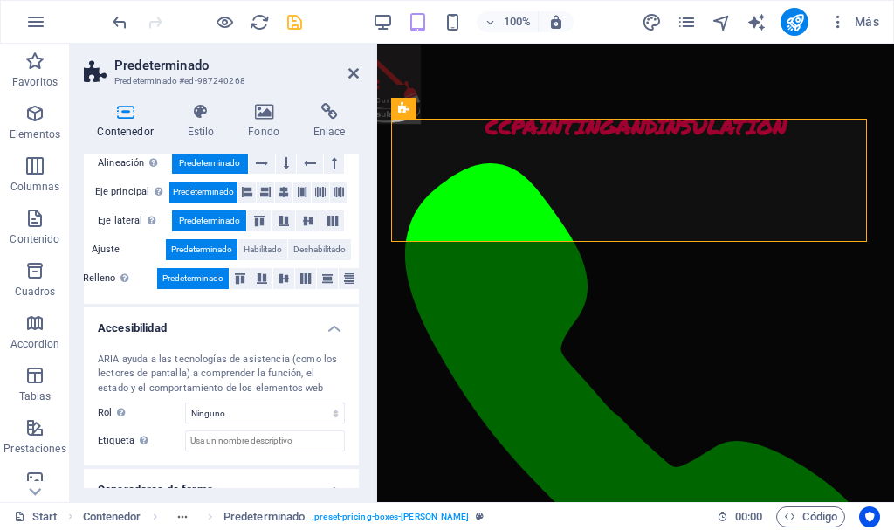
scroll to position [0, 0]
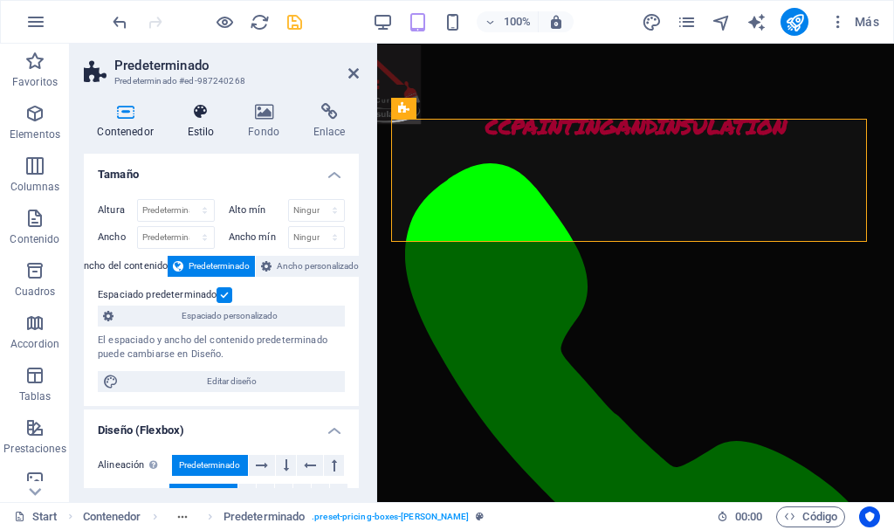
click at [201, 120] on icon at bounding box center [201, 111] width 54 height 17
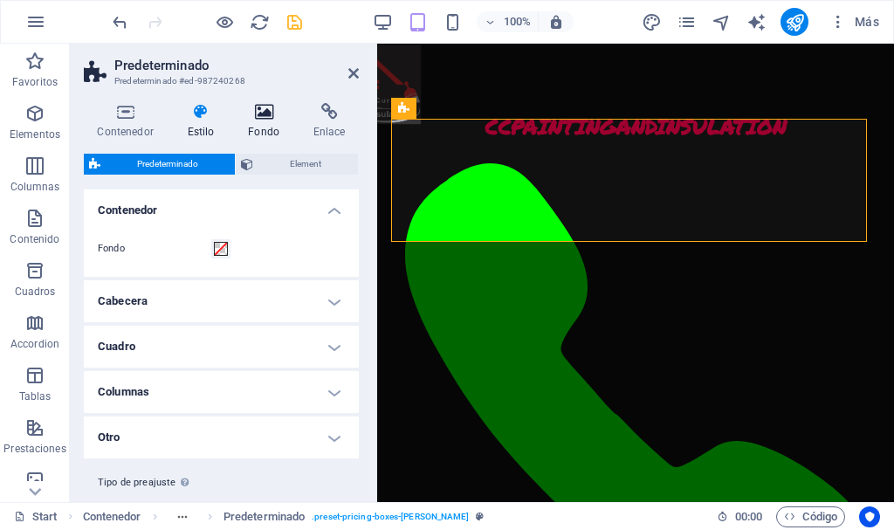
click at [269, 108] on icon at bounding box center [264, 111] width 58 height 17
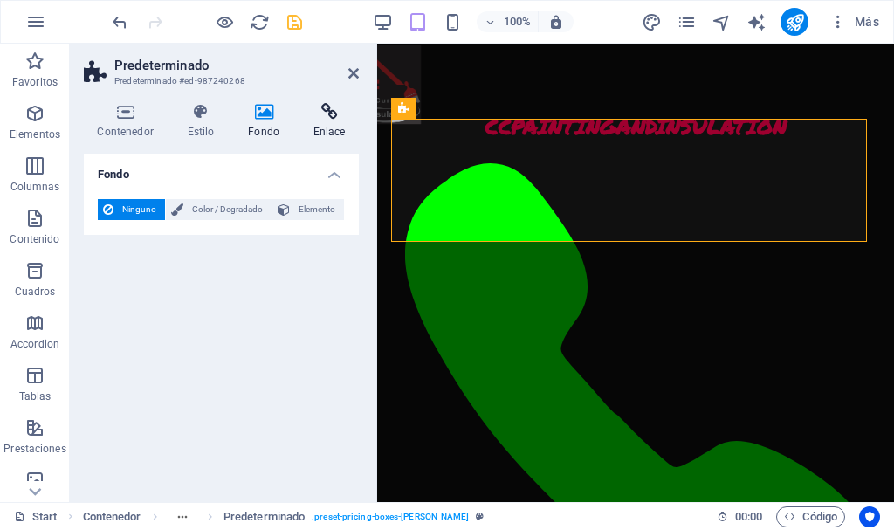
click at [321, 112] on icon at bounding box center [328, 111] width 59 height 17
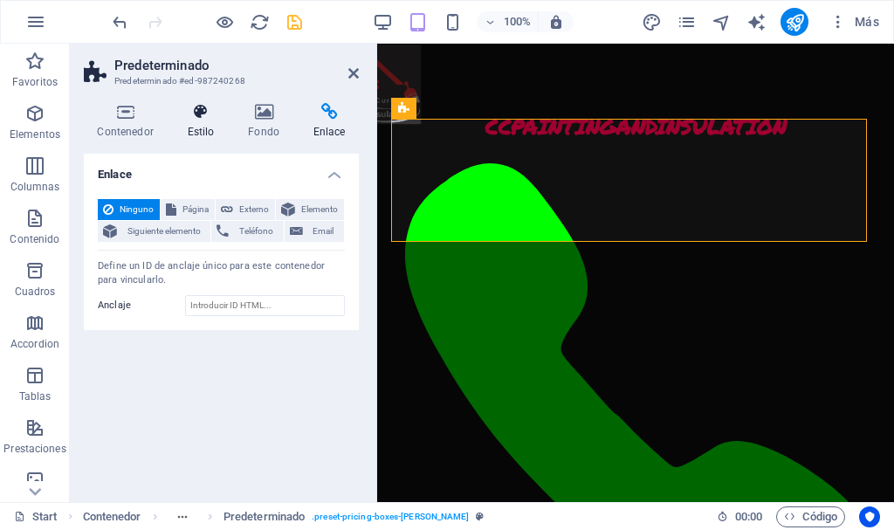
click at [202, 105] on icon at bounding box center [201, 111] width 54 height 17
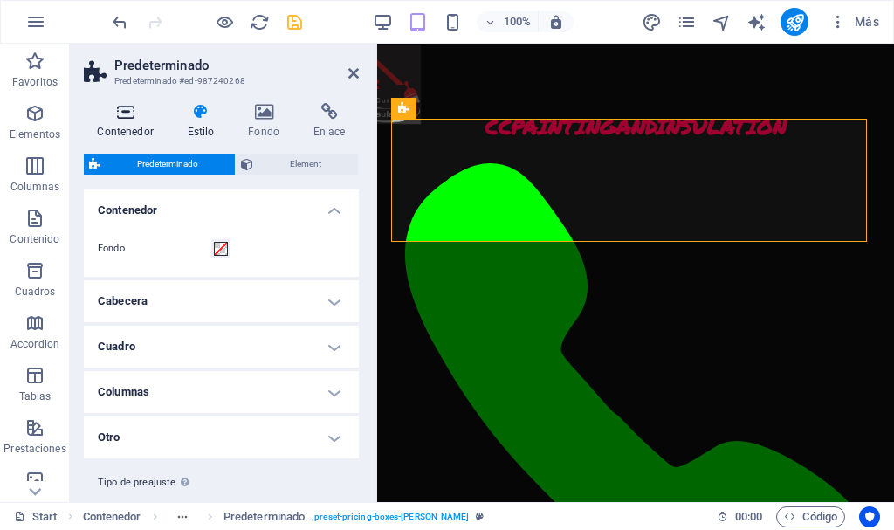
click at [128, 112] on icon at bounding box center [125, 111] width 83 height 17
